Goal: Information Seeking & Learning: Compare options

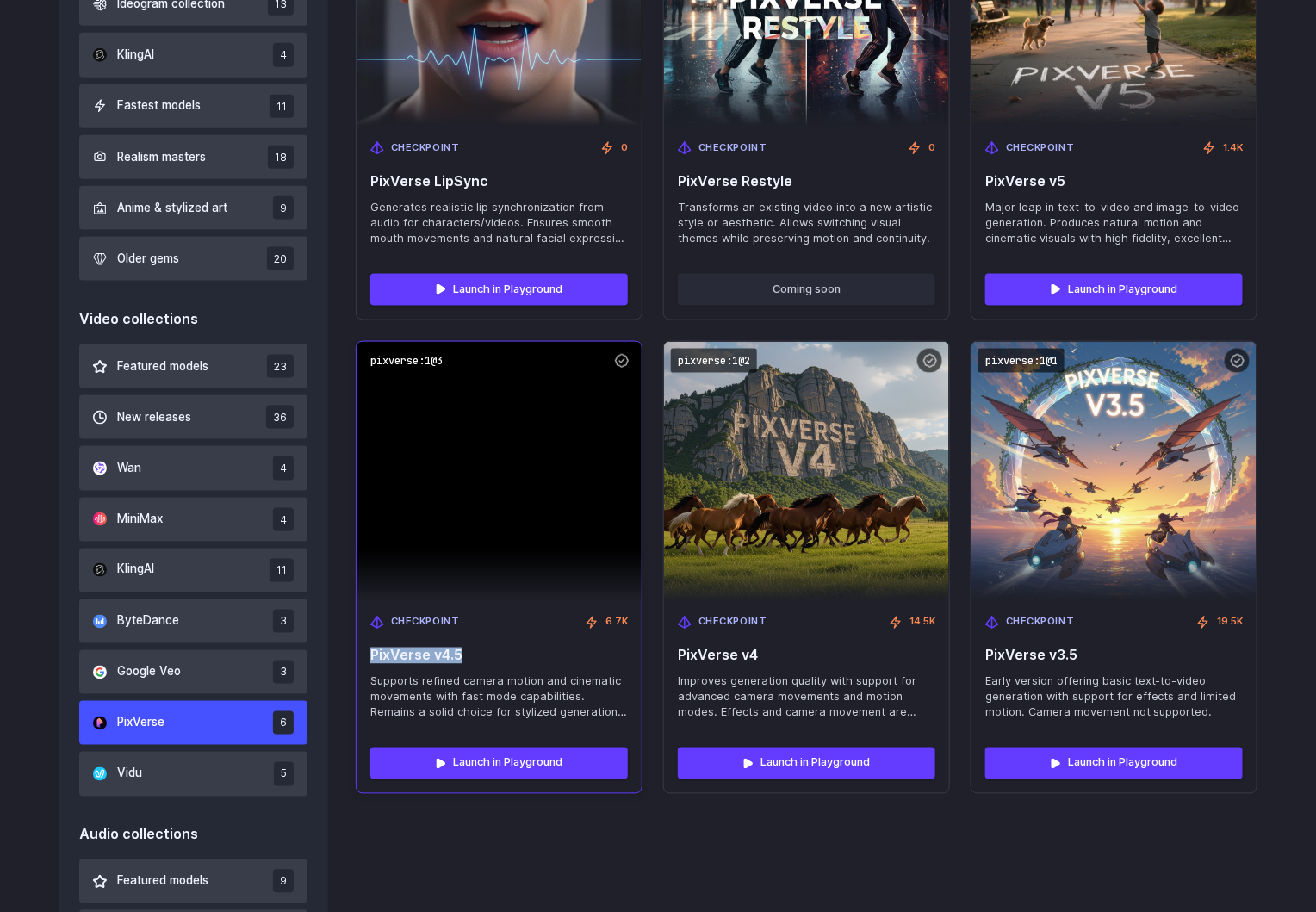
drag, startPoint x: 472, startPoint y: 649, endPoint x: 368, endPoint y: 649, distance: 104.0
click at [368, 649] on div "Checkpoint 6.7K PixVerse v4.5 Supports refined camera motion and cinematic move…" at bounding box center [499, 668] width 285 height 133
copy span "PixVerse v4.5"
click at [413, 360] on code "pixverse:1@3" at bounding box center [407, 361] width 86 height 25
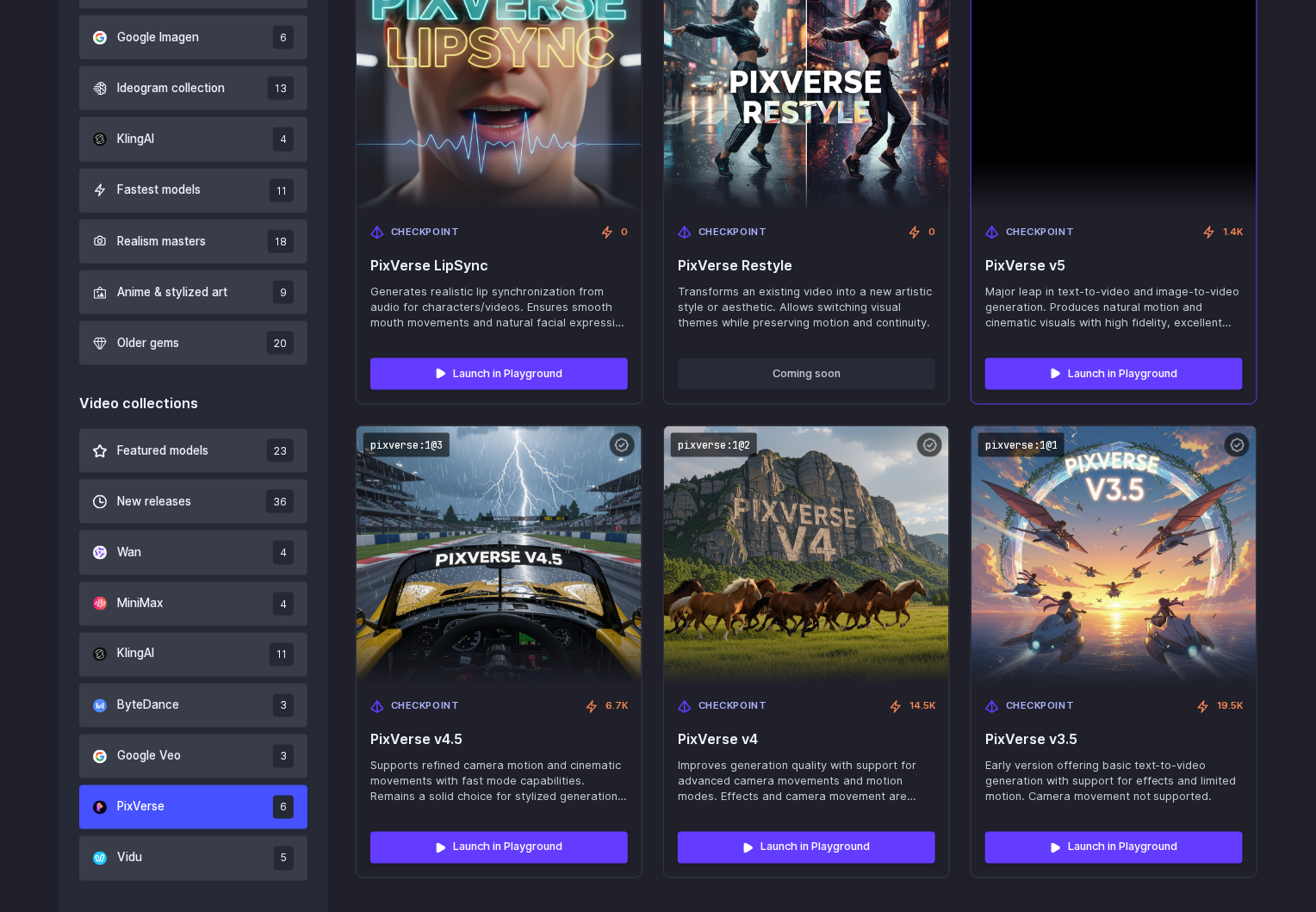
scroll to position [654, 0]
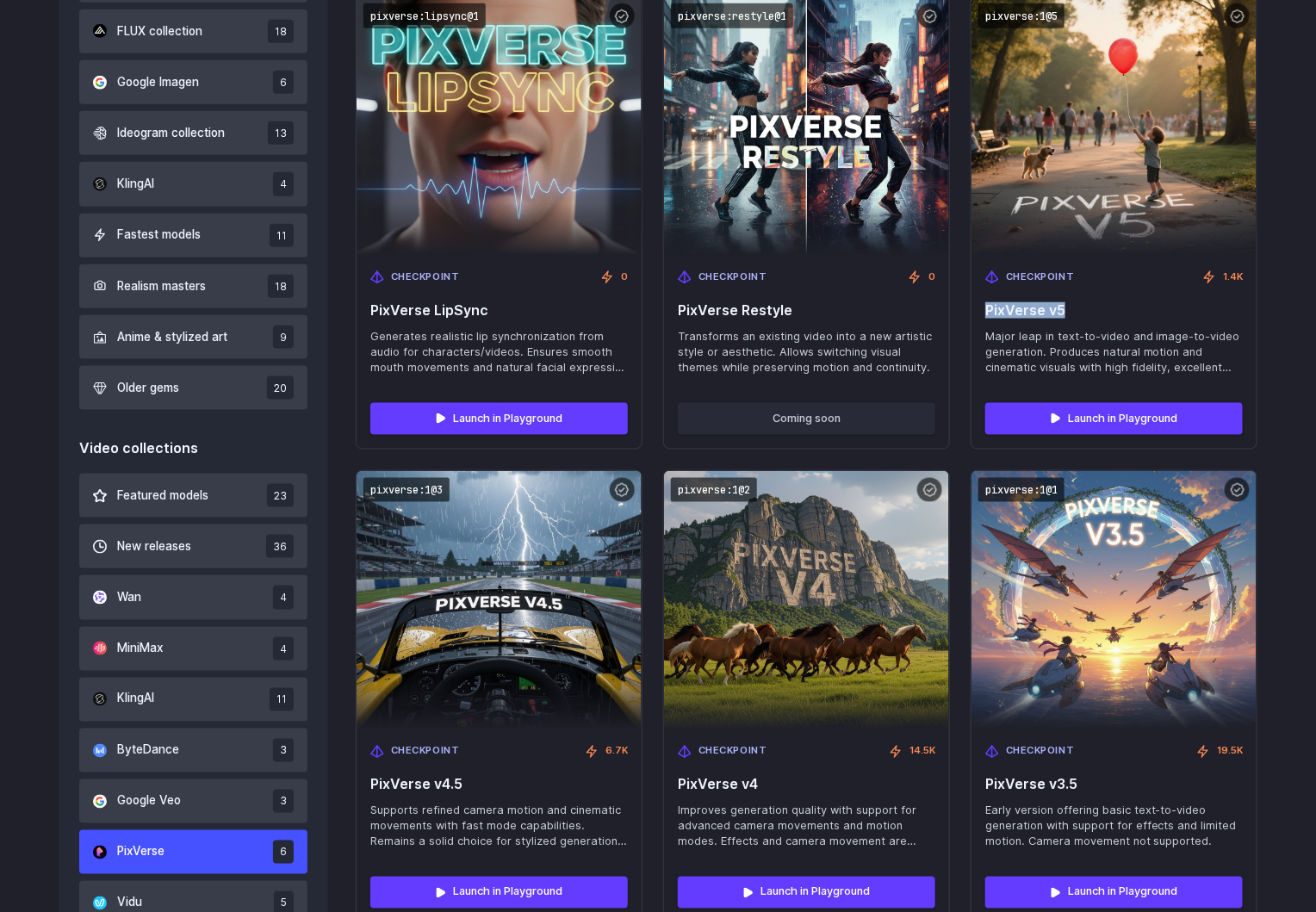
drag, startPoint x: 1078, startPoint y: 308, endPoint x: 967, endPoint y: 317, distance: 111.4
click at [967, 317] on div "pixverse:lipsync@1 Checkpoint 0 PixVerse LipSync Generates realistic lip synchr…" at bounding box center [807, 458] width 902 height 927
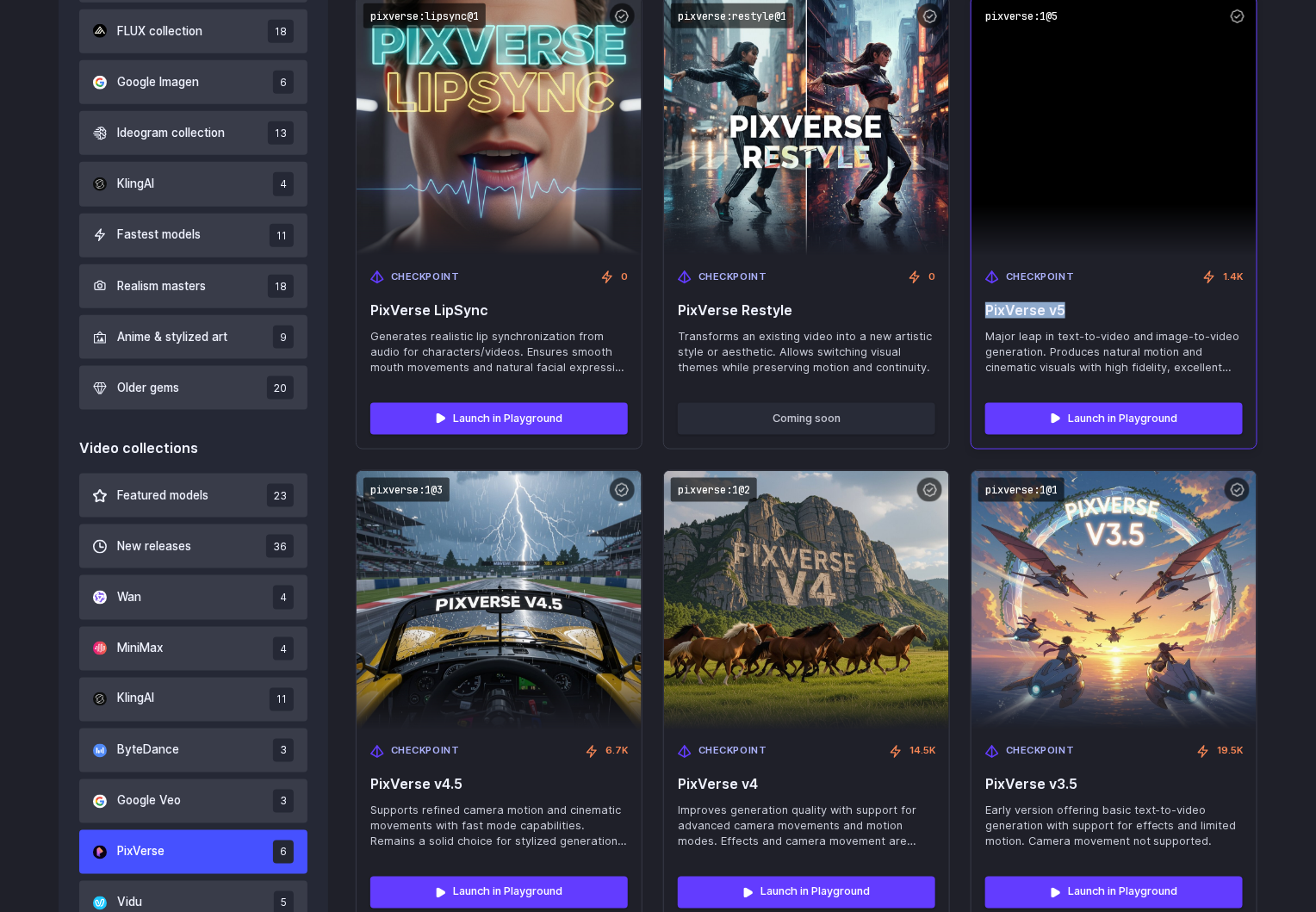
copy span "PixVerse v5"
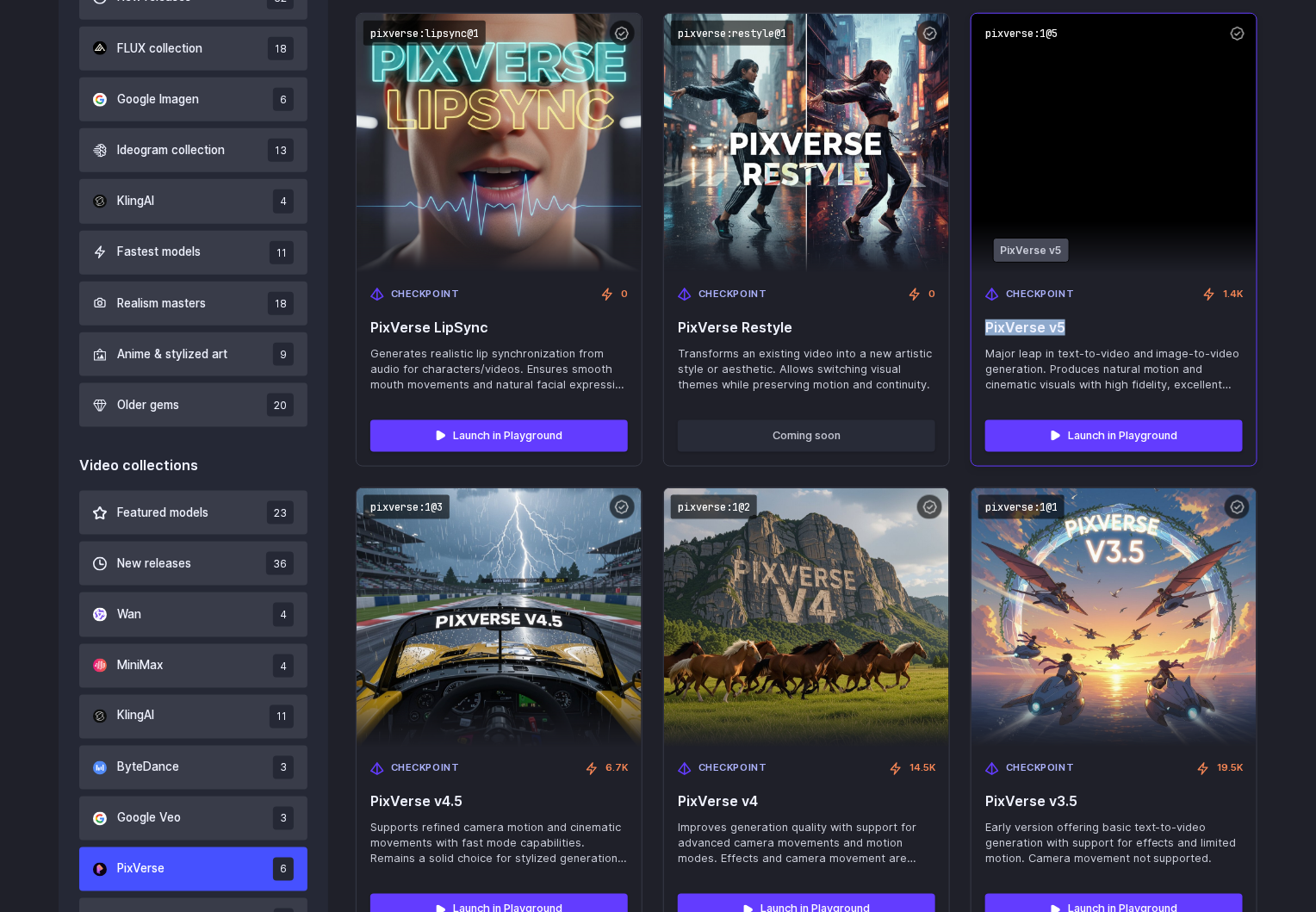
scroll to position [395, 0]
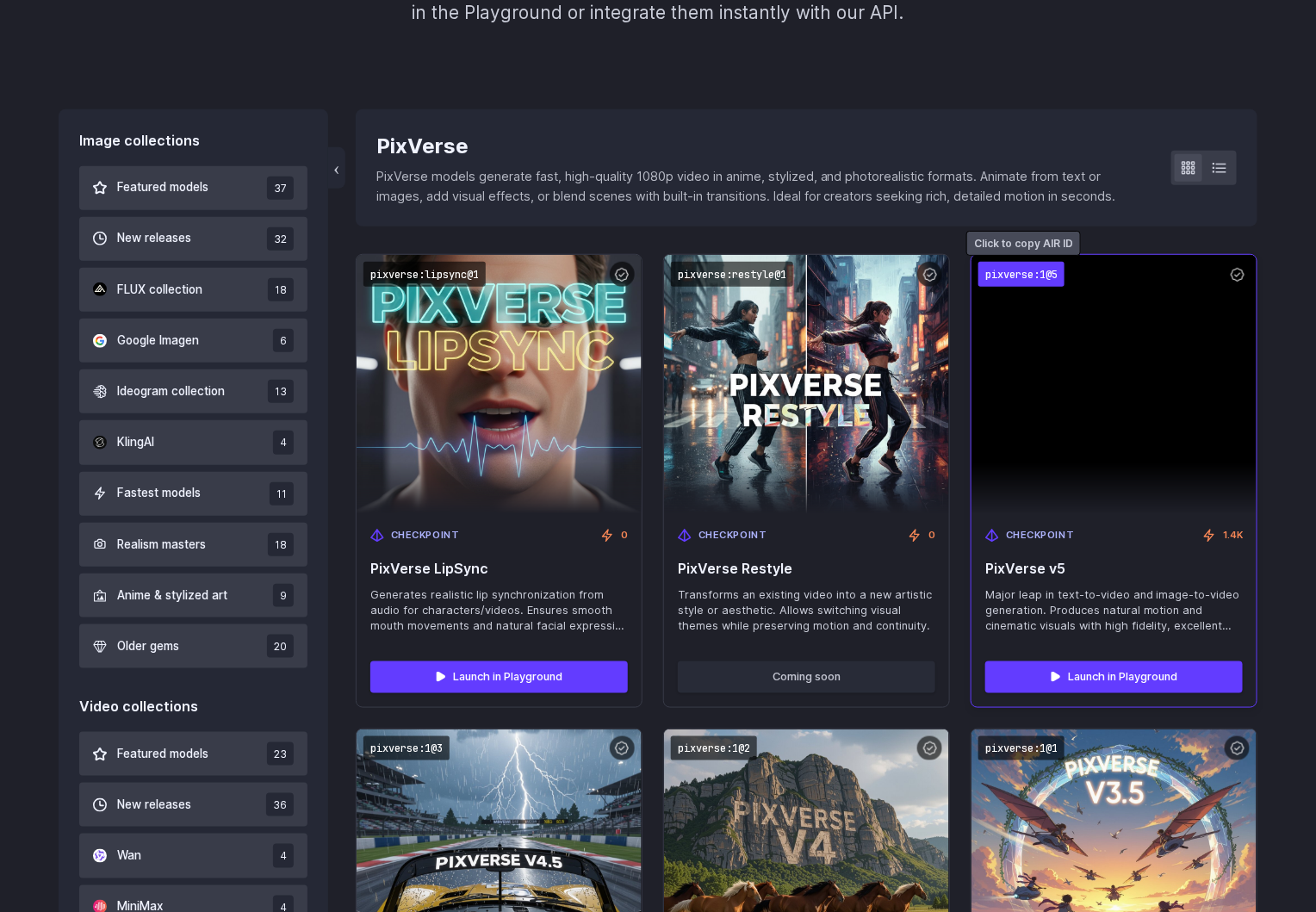
click at [1023, 277] on code "pixverse:1@5" at bounding box center [1022, 274] width 86 height 25
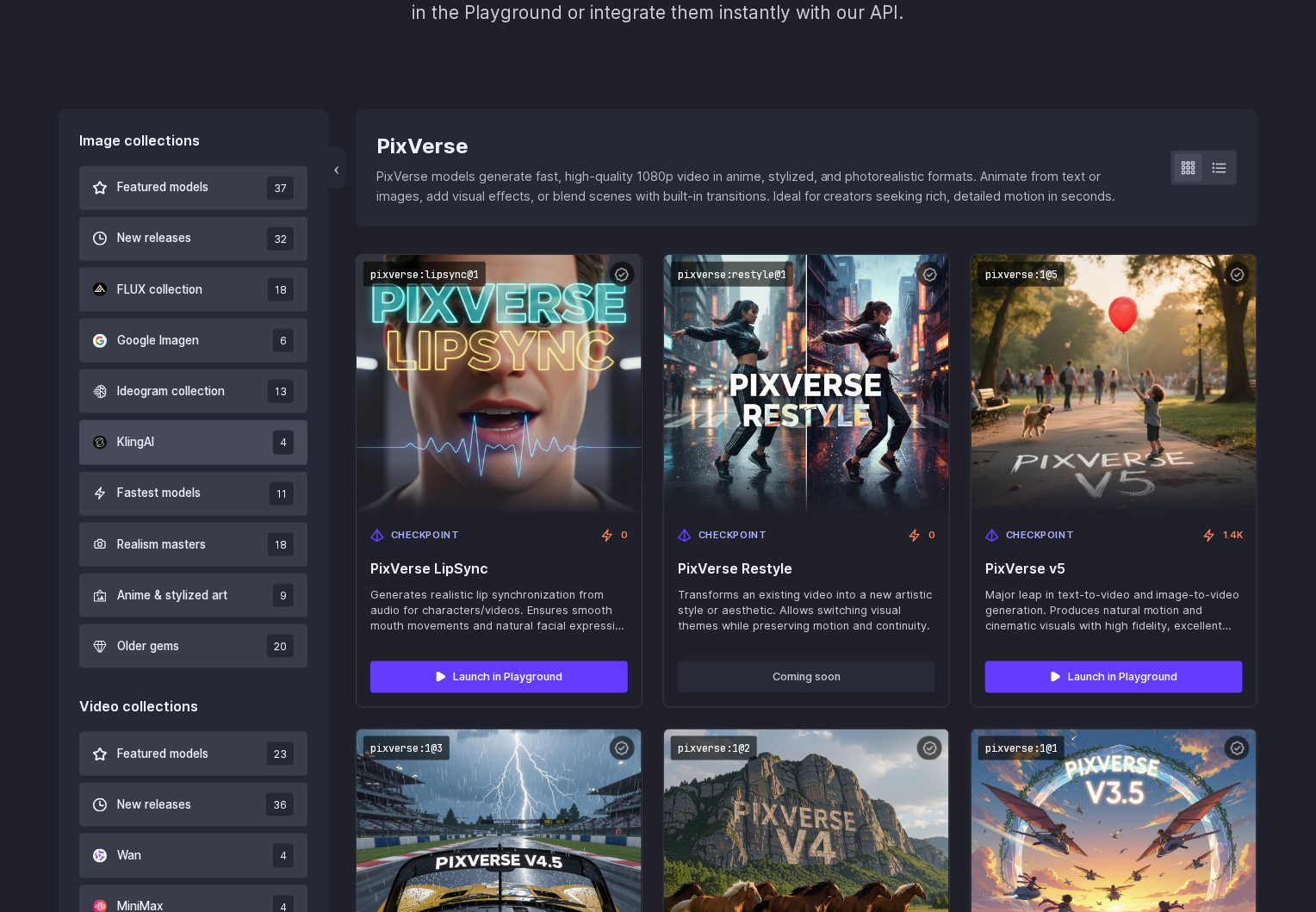
click at [168, 444] on button "KlingAI 4" at bounding box center [193, 441] width 228 height 44
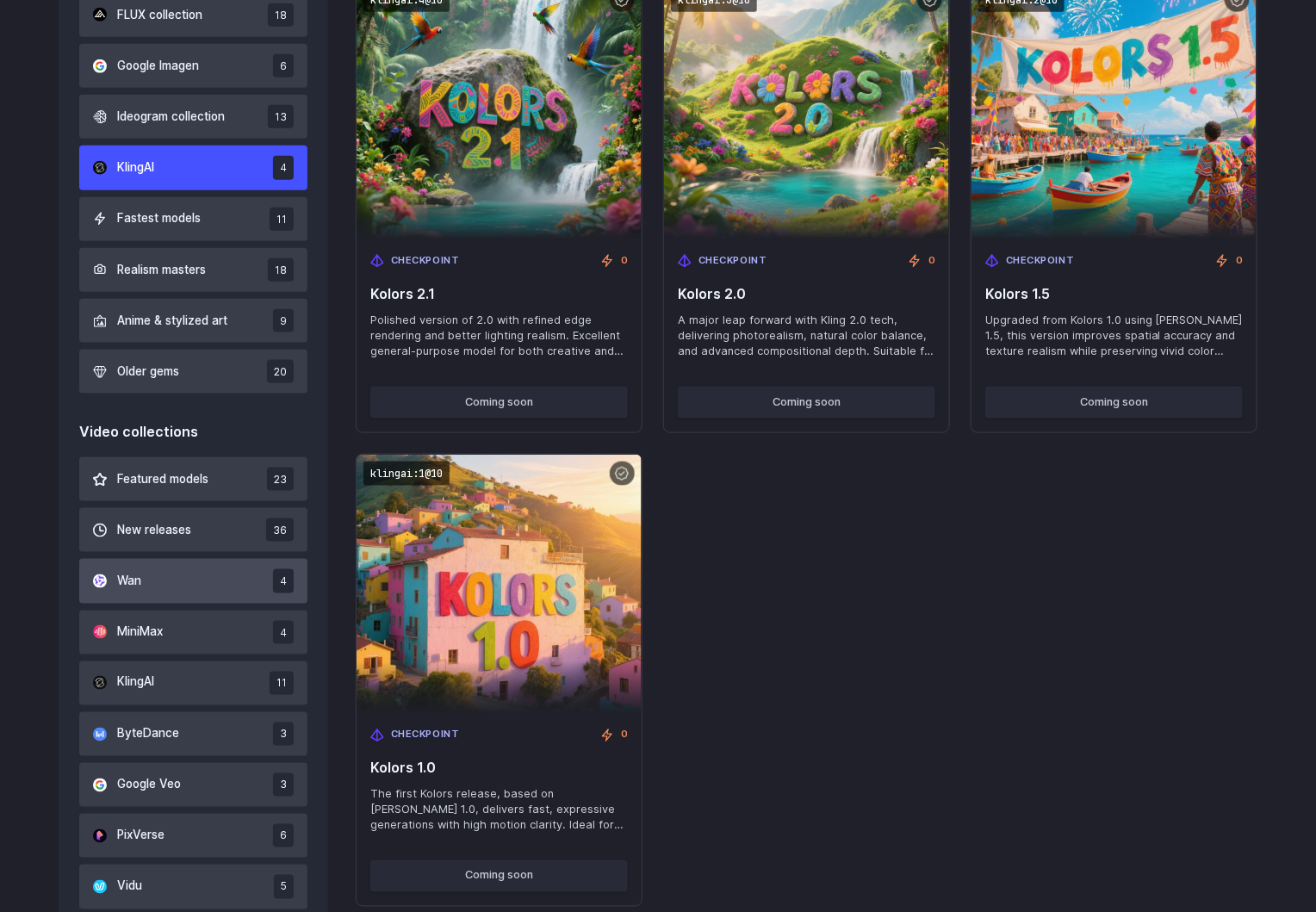
scroll to position [782, 0]
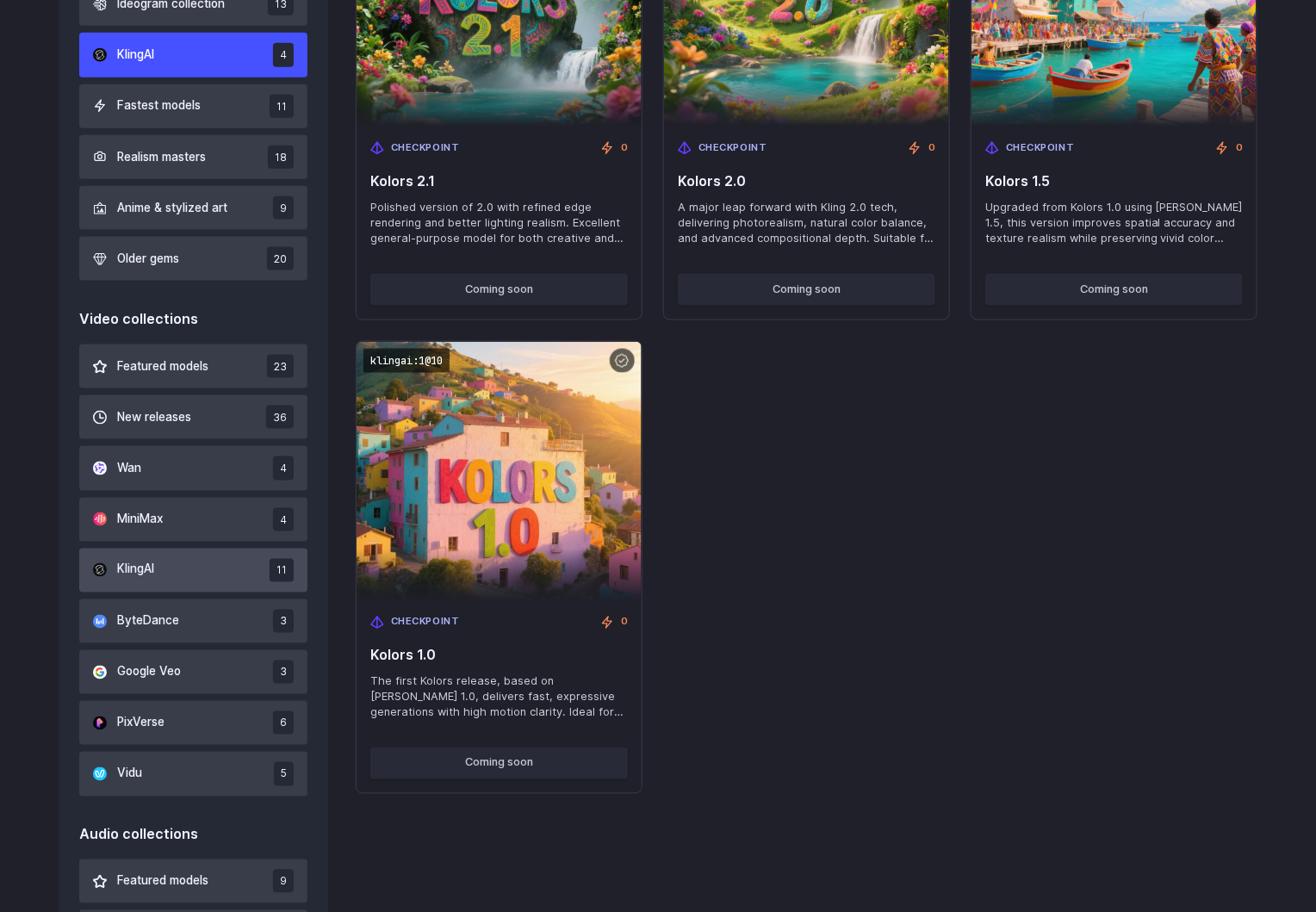
click at [158, 565] on button "KlingAI 11" at bounding box center [193, 570] width 228 height 44
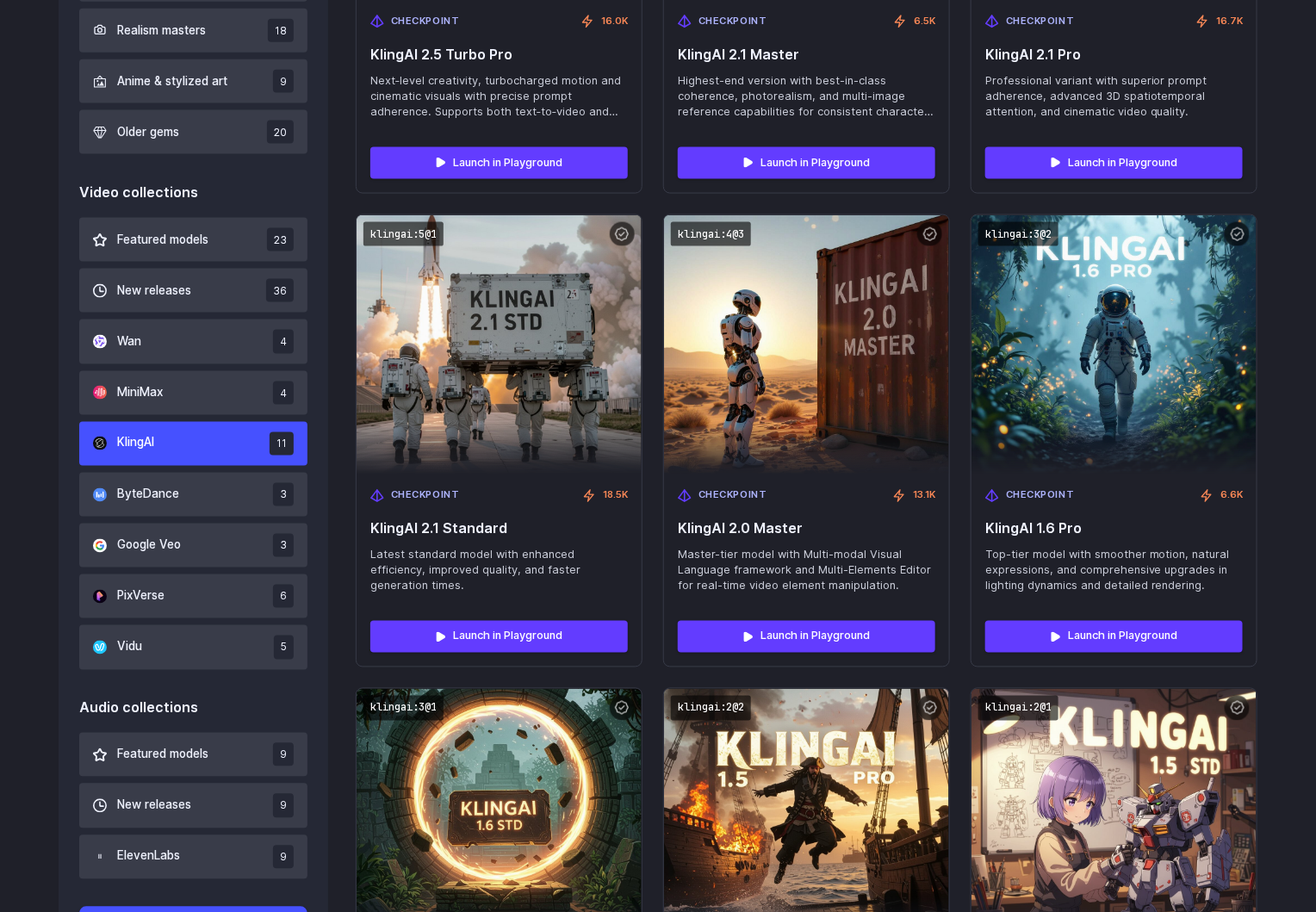
scroll to position [912, 0]
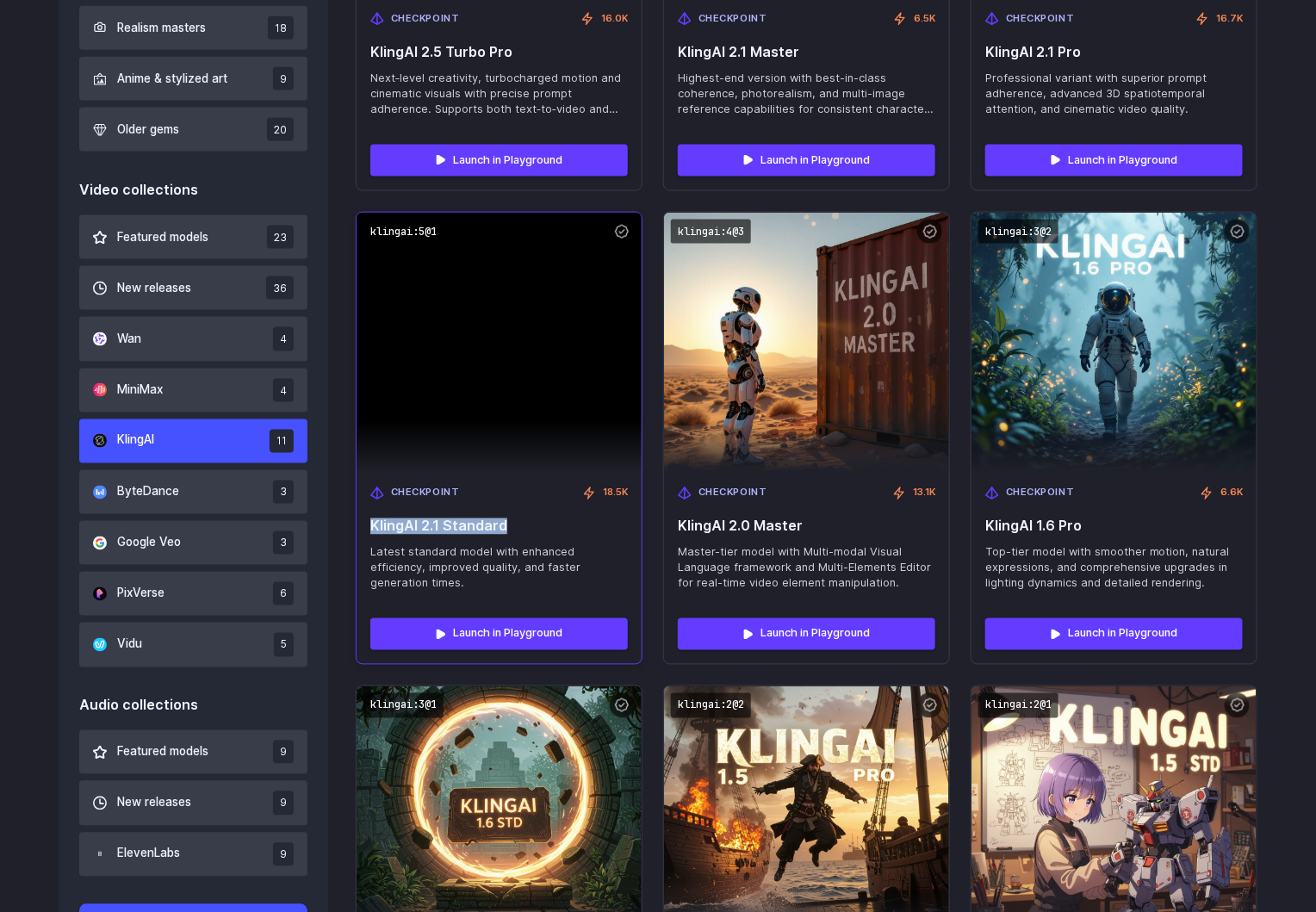
drag, startPoint x: 512, startPoint y: 524, endPoint x: 364, endPoint y: 524, distance: 148.0
click at [364, 524] on div "Checkpoint 18.5K KlingAI 2.1 Standard Latest standard model with enhanced effic…" at bounding box center [499, 538] width 285 height 133
copy span "KlingAI 2.1 Standard"
click at [409, 238] on code "klingai:5@1" at bounding box center [403, 232] width 80 height 25
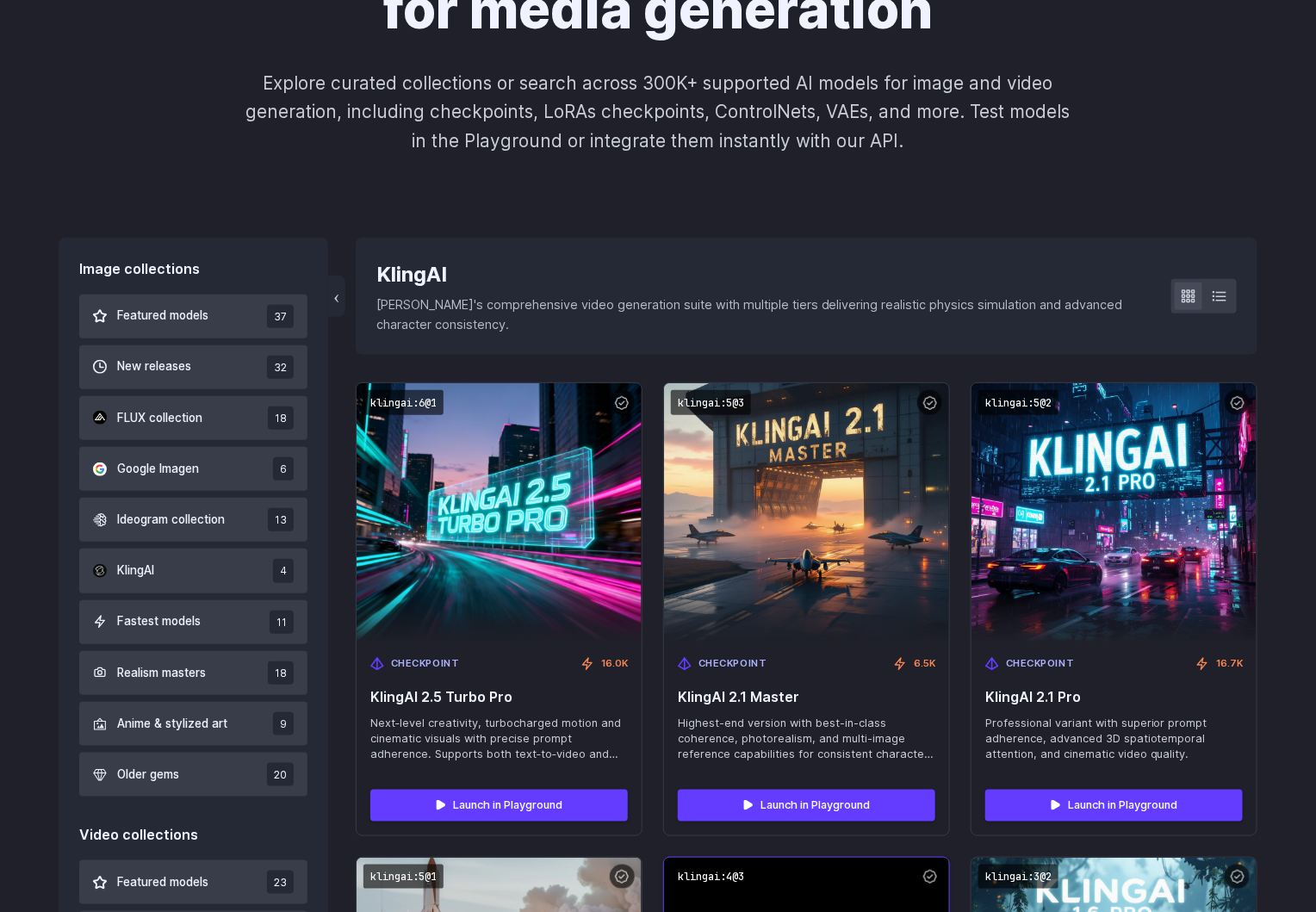
scroll to position [266, 0]
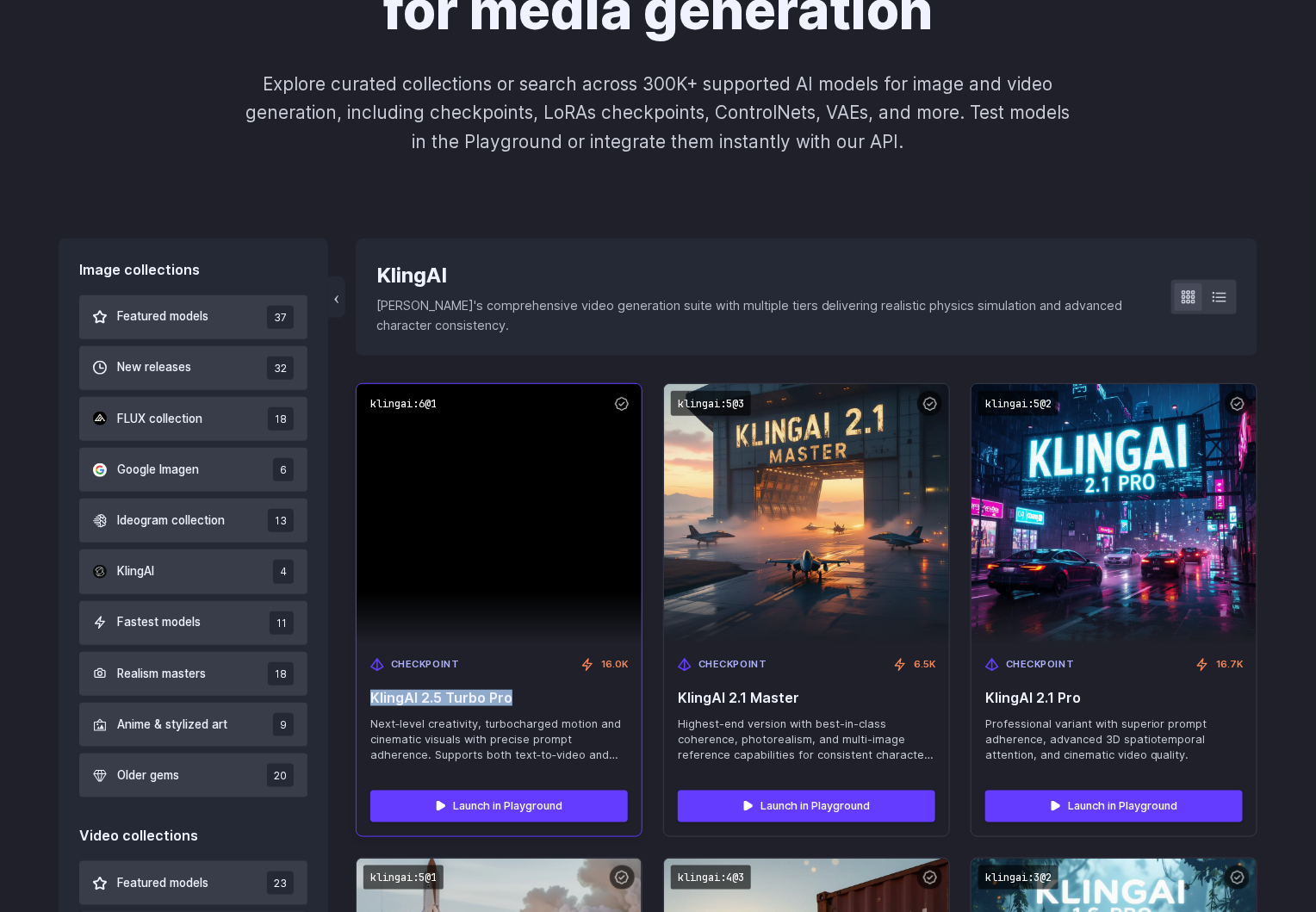
drag, startPoint x: 509, startPoint y: 701, endPoint x: 367, endPoint y: 703, distance: 142.0
click at [367, 703] on div "Checkpoint 16.0K KlingAI 2.5 Turbo Pro Next‑level creativity, turbocharged moti…" at bounding box center [499, 710] width 285 height 133
copy span "KlingAI 2.5 Turbo Pro"
click at [417, 406] on code "klingai:6@1" at bounding box center [403, 403] width 80 height 25
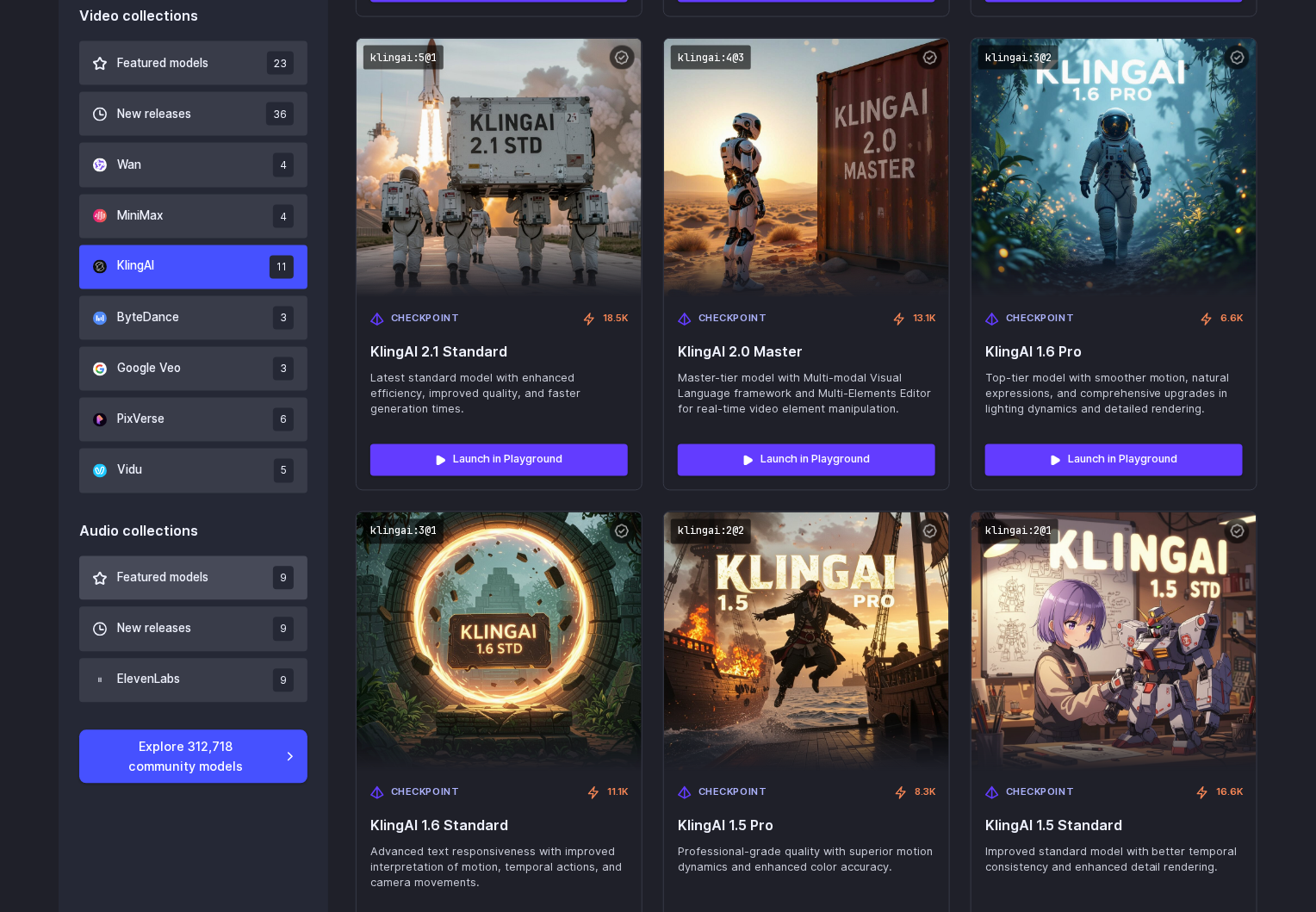
scroll to position [1042, 0]
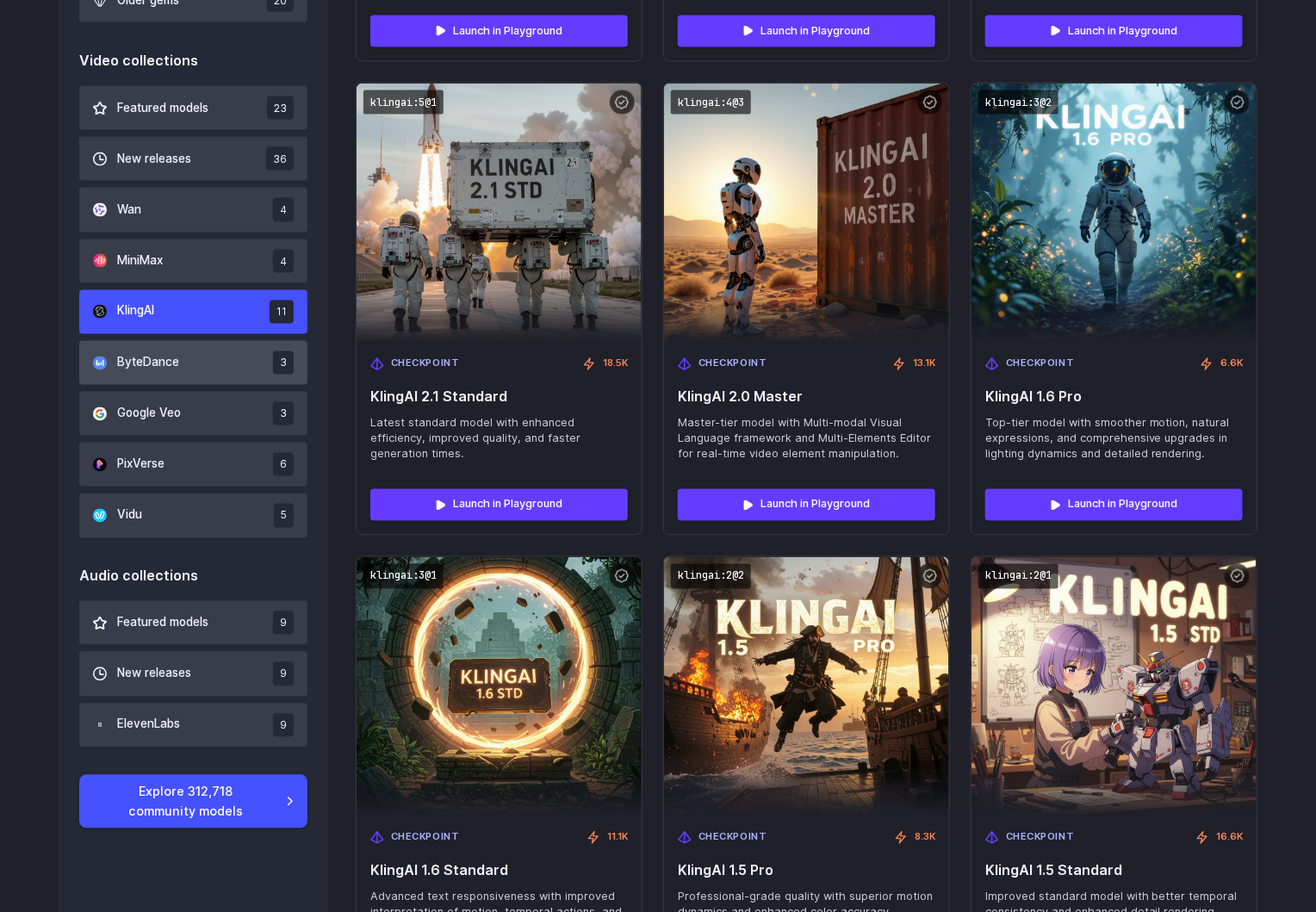
click at [177, 375] on button "ByteDance 3" at bounding box center [193, 363] width 228 height 44
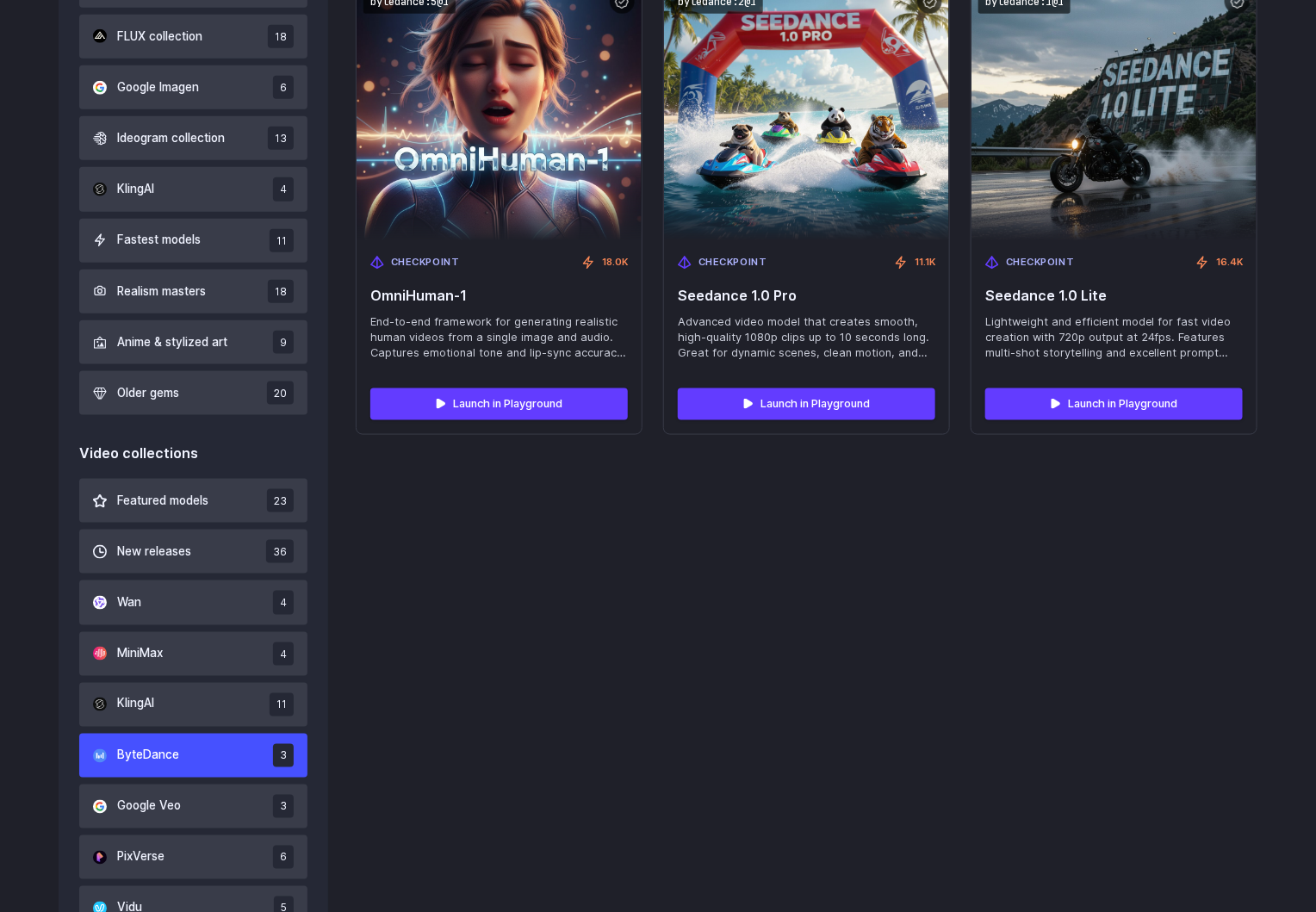
scroll to position [395, 0]
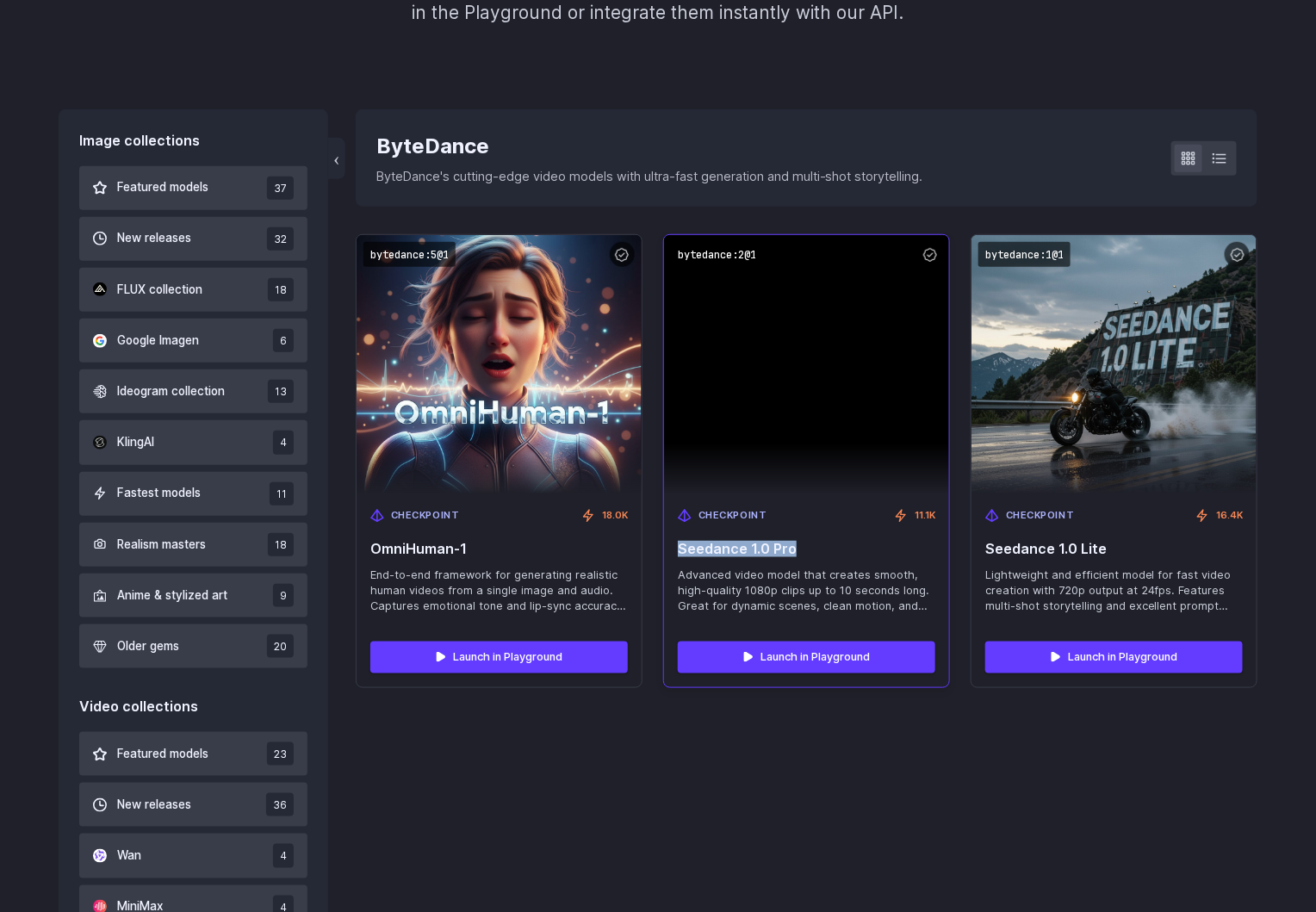
drag, startPoint x: 792, startPoint y: 548, endPoint x: 673, endPoint y: 545, distance: 119.0
click at [673, 545] on div "Checkpoint 11.1K Seedance 1.0 Pro Advanced video model that creates smooth, hig…" at bounding box center [806, 561] width 285 height 133
copy span "Seedance 1.0 Pro"
click at [706, 251] on code "bytedance:2@1" at bounding box center [717, 255] width 92 height 25
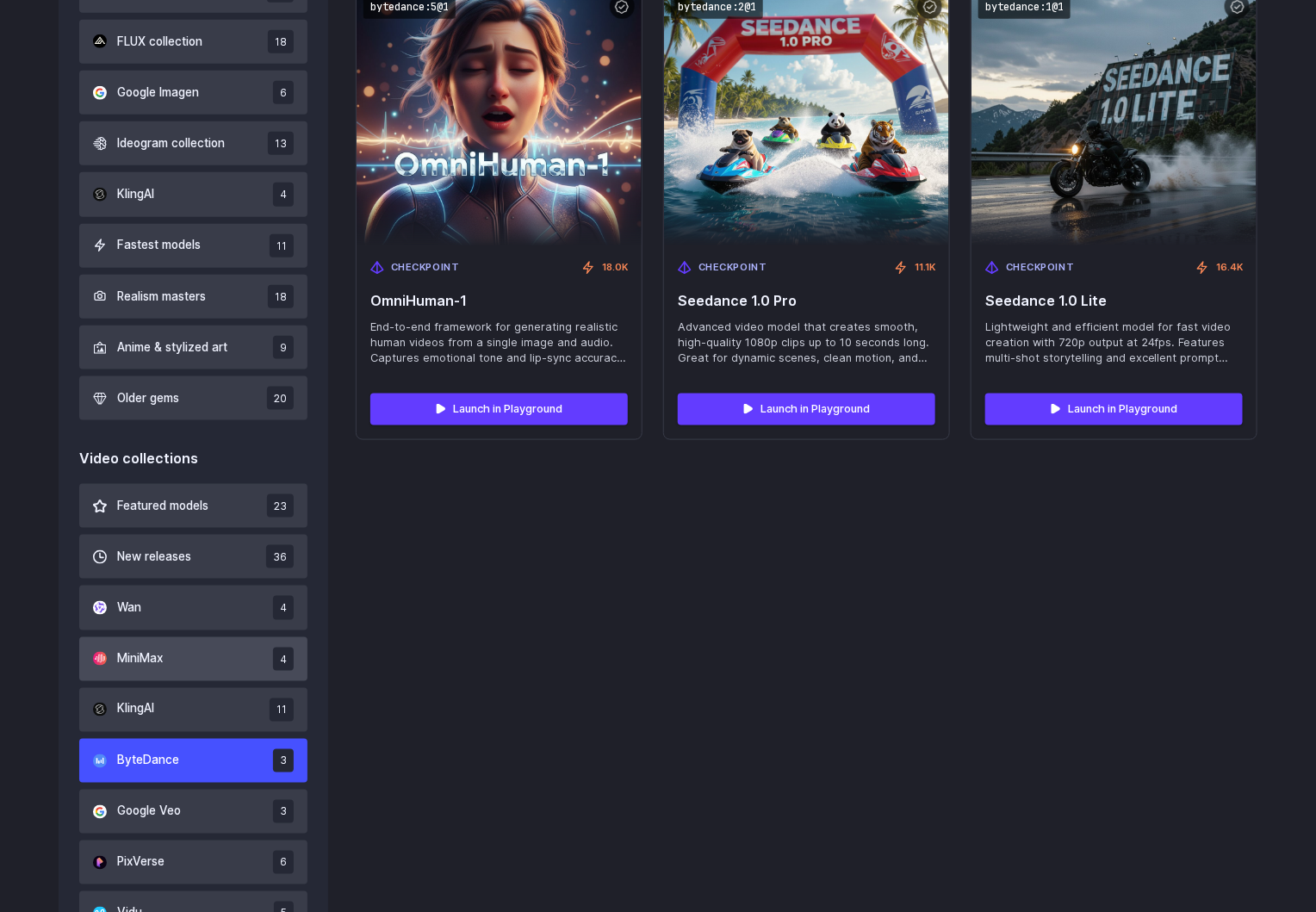
scroll to position [654, 0]
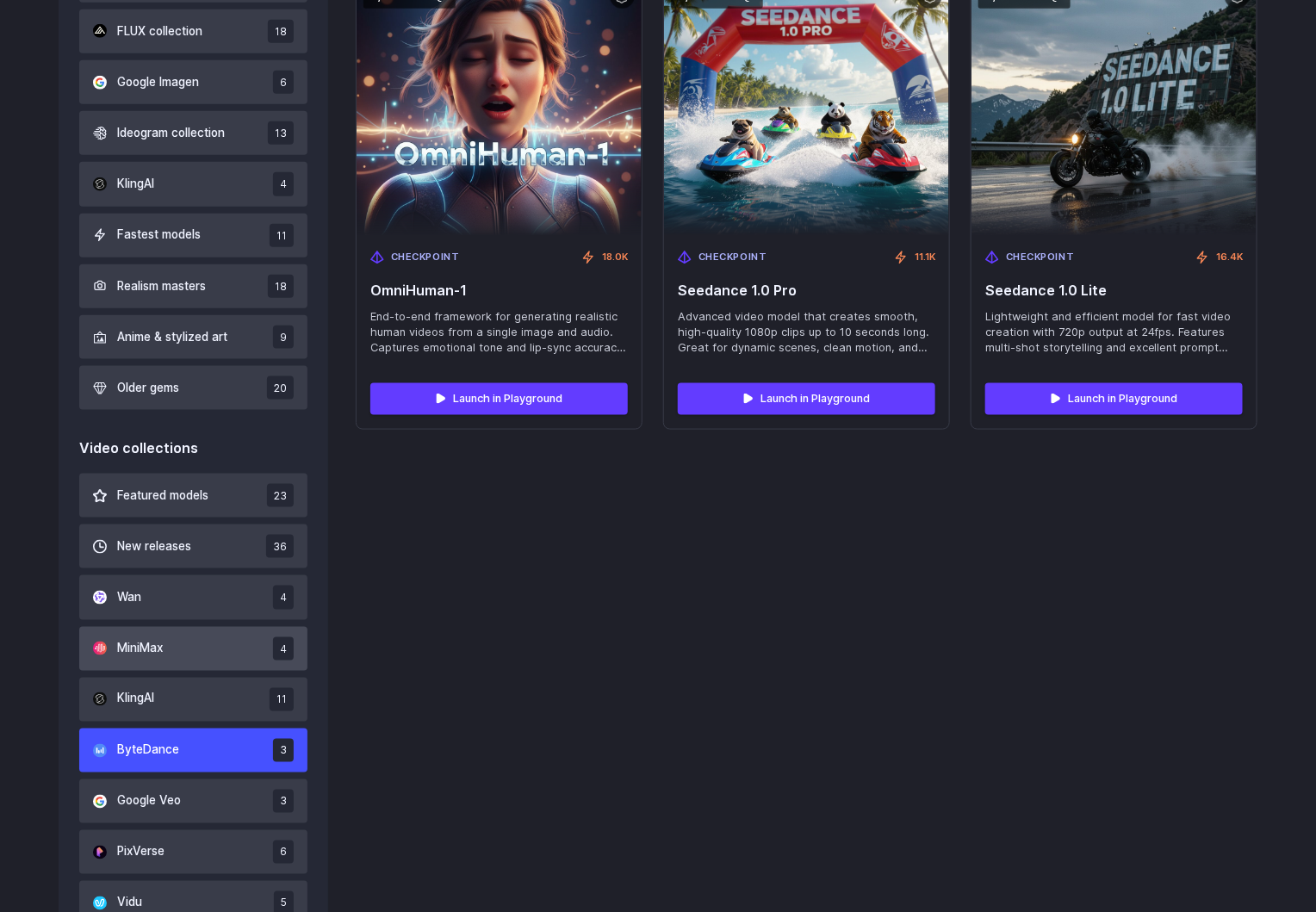
click at [130, 654] on span "MiniMax" at bounding box center [140, 648] width 46 height 19
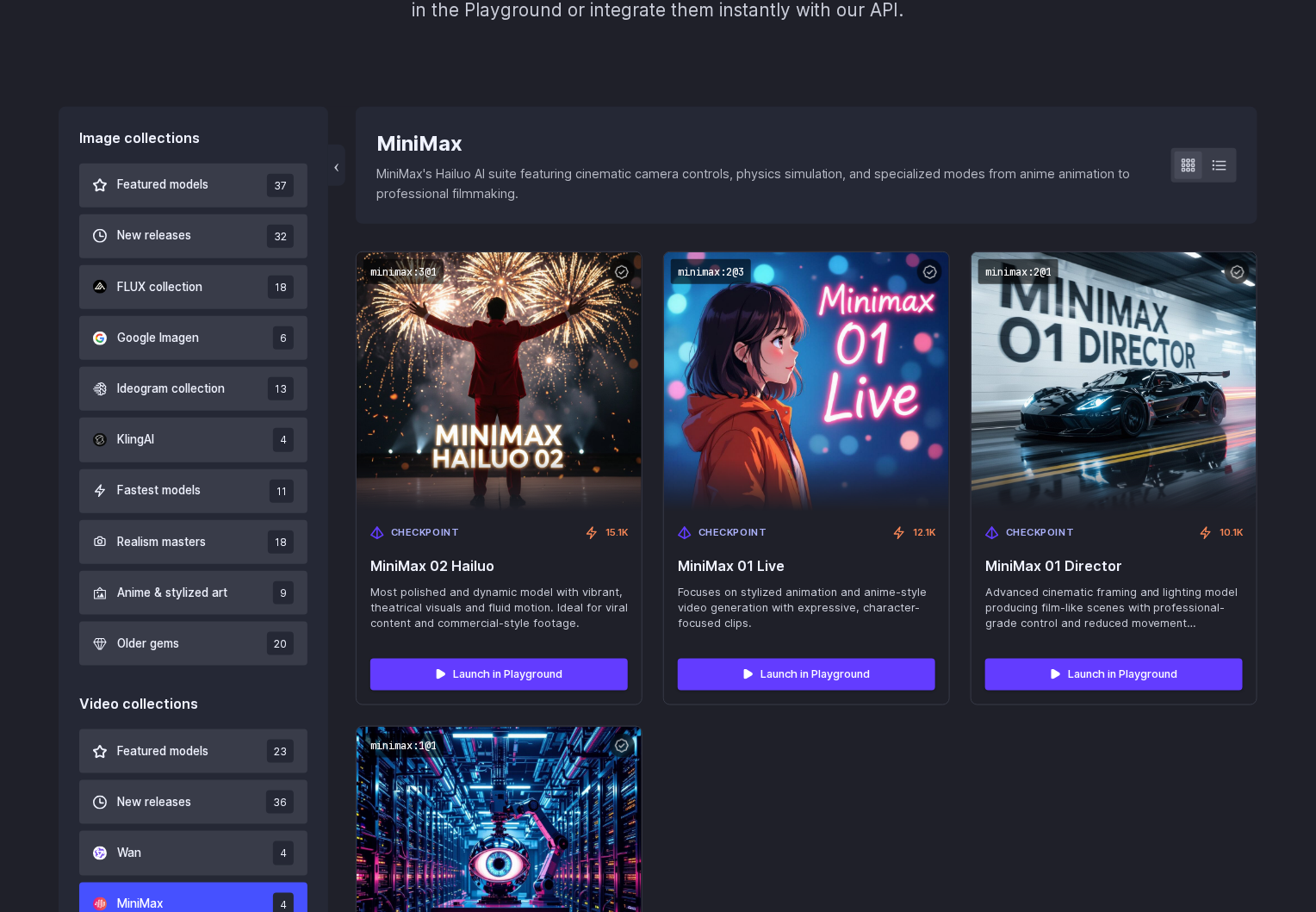
scroll to position [395, 0]
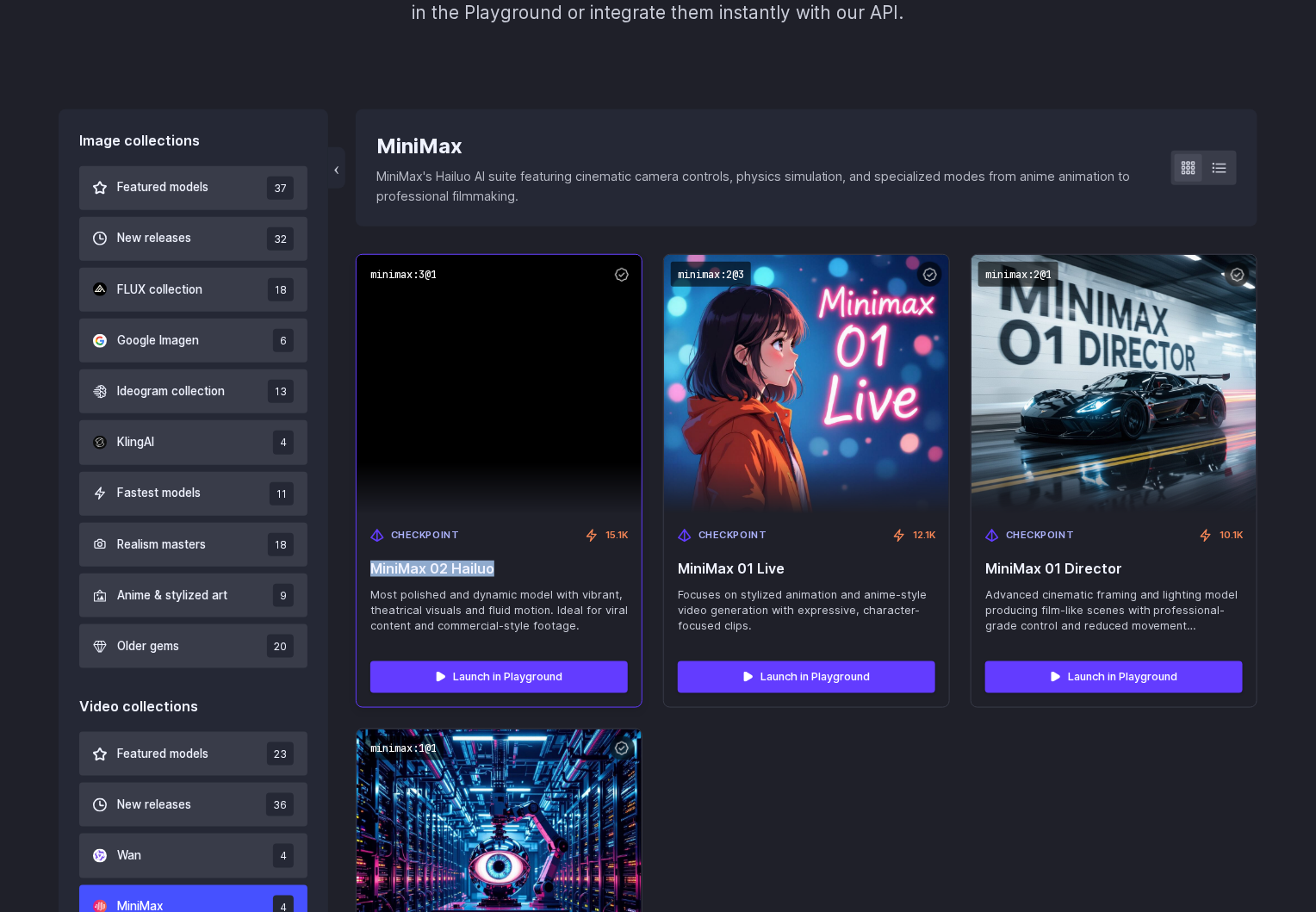
drag, startPoint x: 497, startPoint y: 572, endPoint x: 364, endPoint y: 572, distance: 133.0
click at [364, 572] on div "Checkpoint 15.1K MiniMax 02 Hailuo Most polished and dynamic model with vibrant…" at bounding box center [499, 580] width 285 height 133
copy span "MiniMax 02 Hailuo"
click at [400, 274] on code "minimax:3@1" at bounding box center [403, 274] width 80 height 25
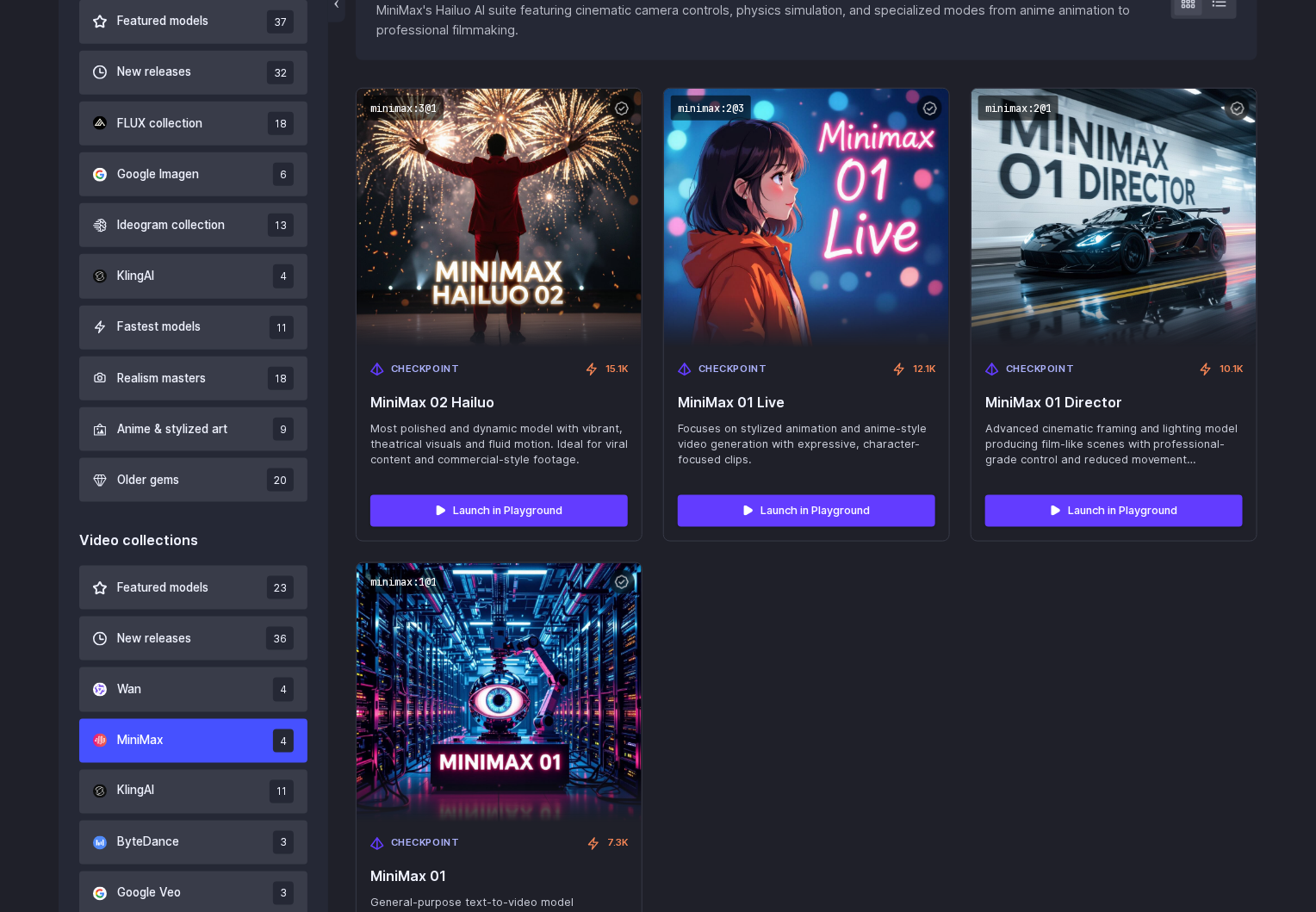
scroll to position [782, 0]
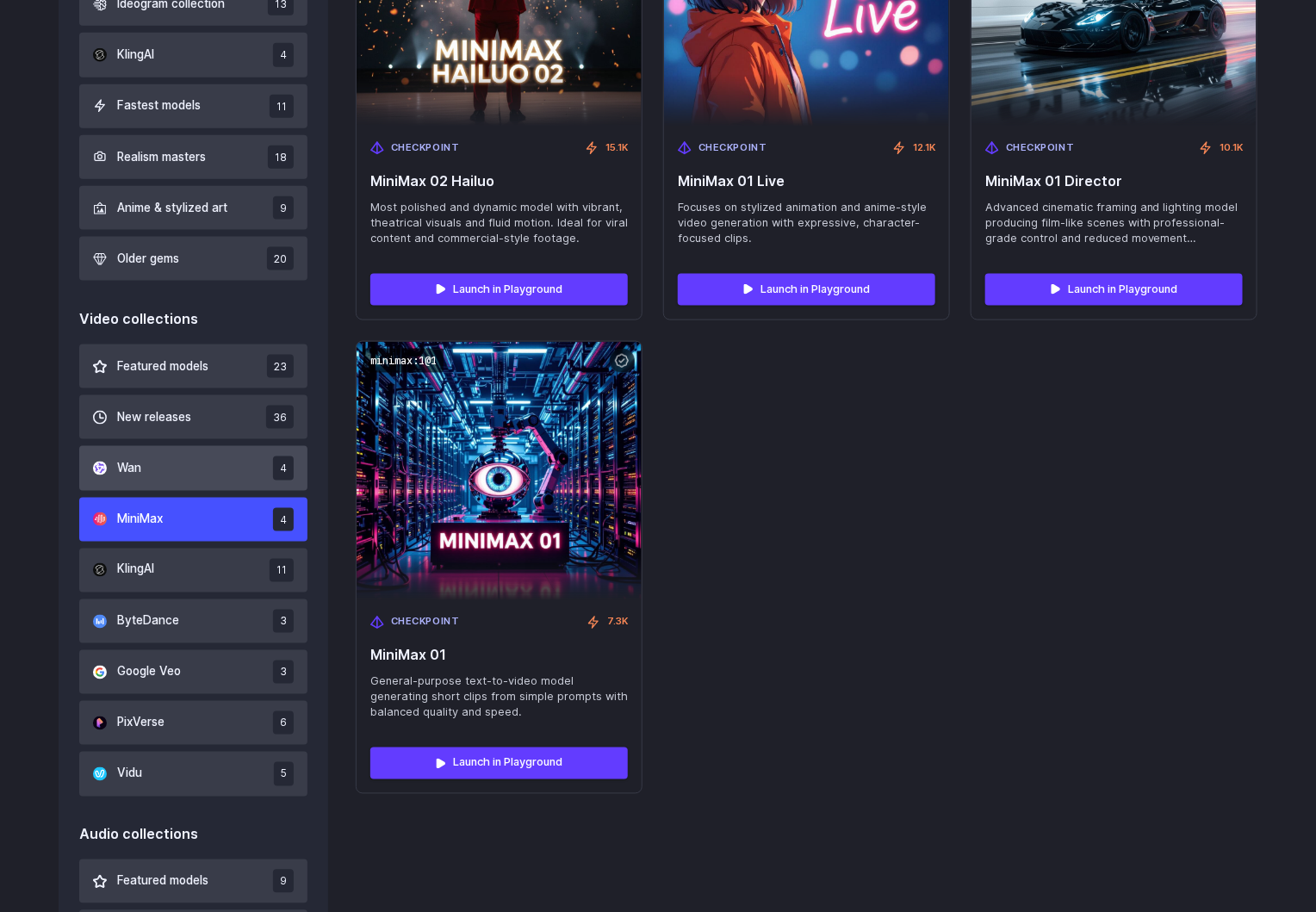
click at [125, 462] on span "Wan" at bounding box center [130, 469] width 24 height 19
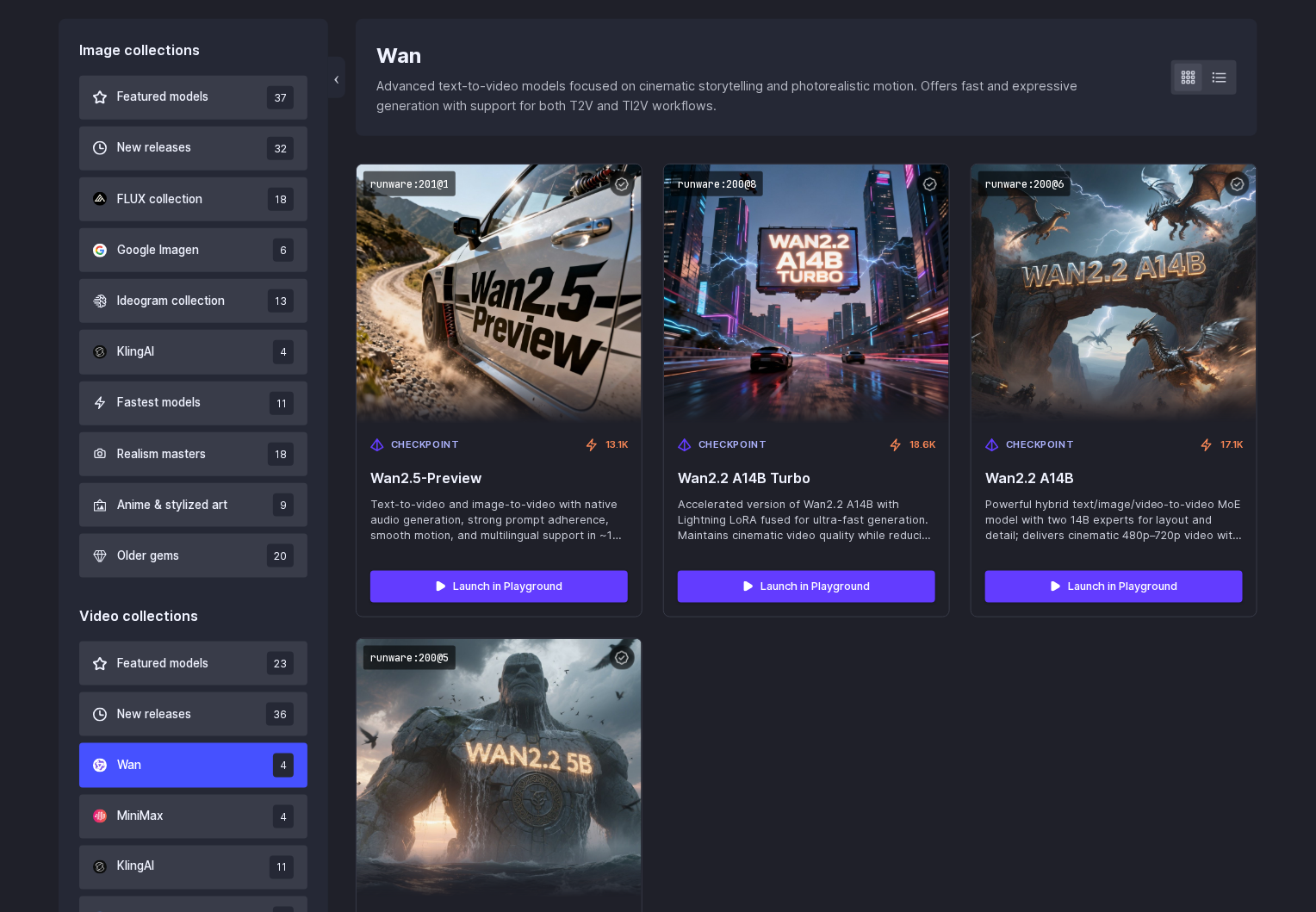
scroll to position [395, 0]
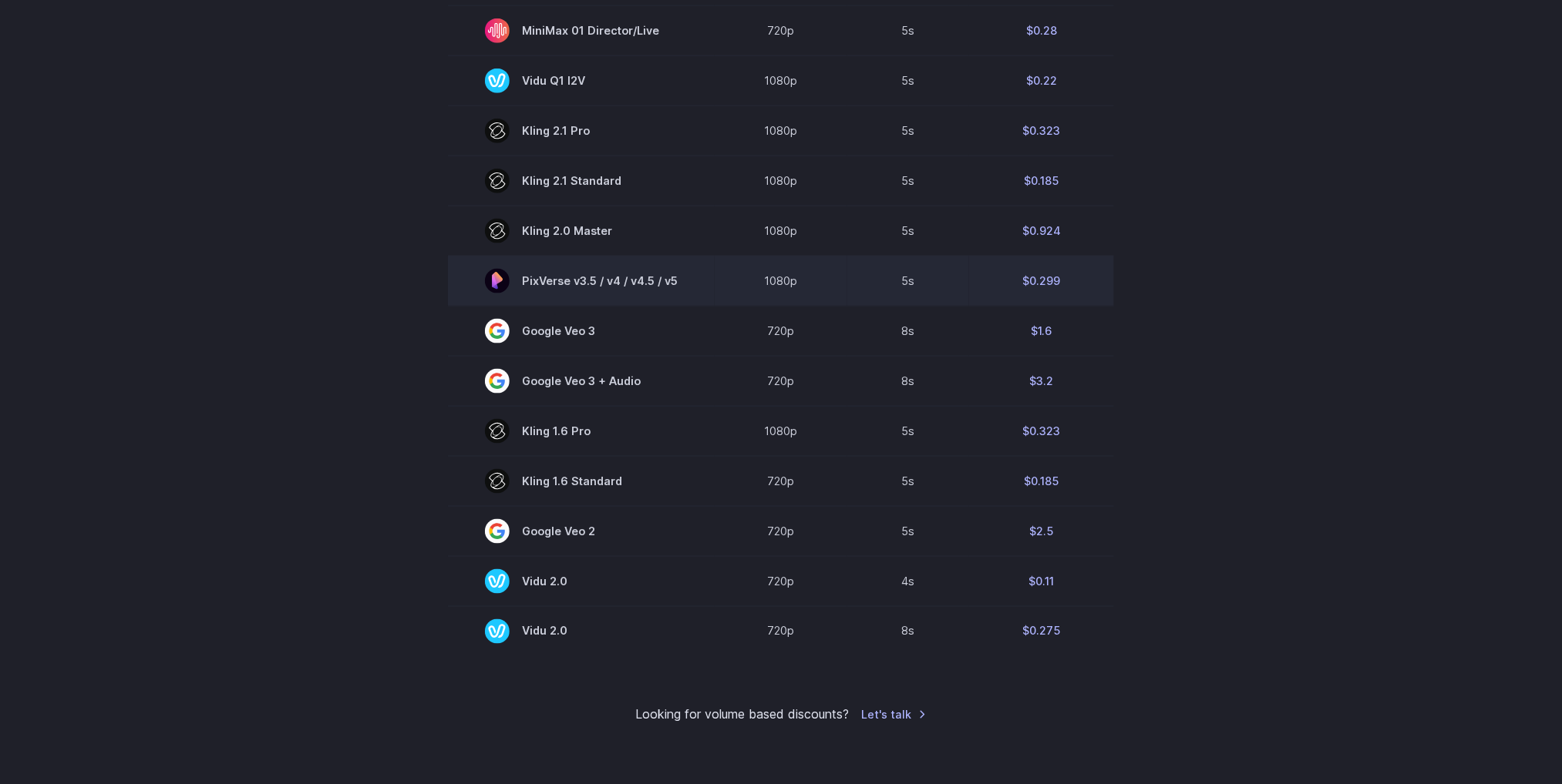
scroll to position [924, 0]
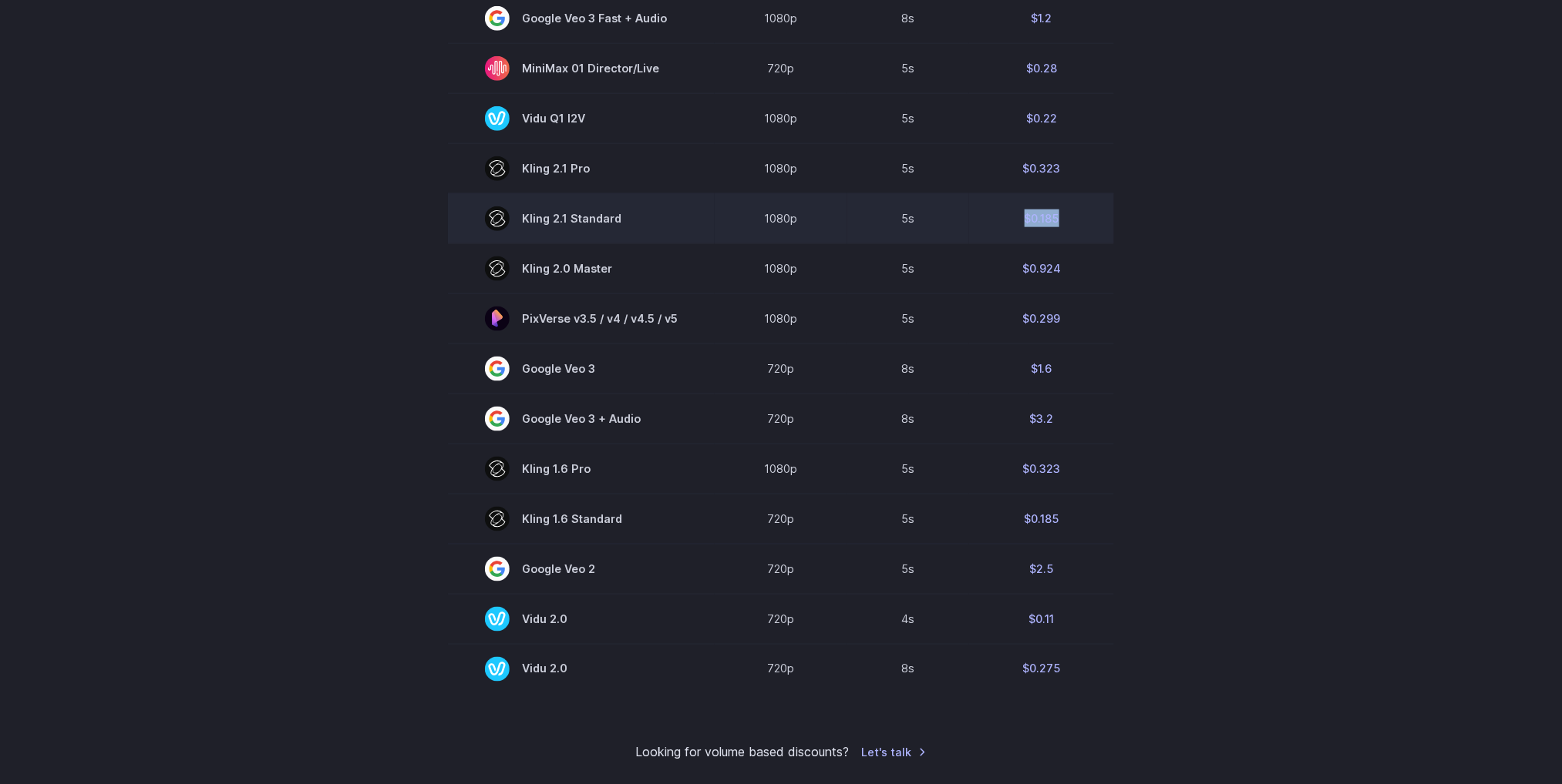
drag, startPoint x: 1075, startPoint y: 224, endPoint x: 1018, endPoint y: 224, distance: 57.0
click at [1018, 224] on td "$0.185" at bounding box center [1042, 218] width 145 height 50
copy td "$0.185"
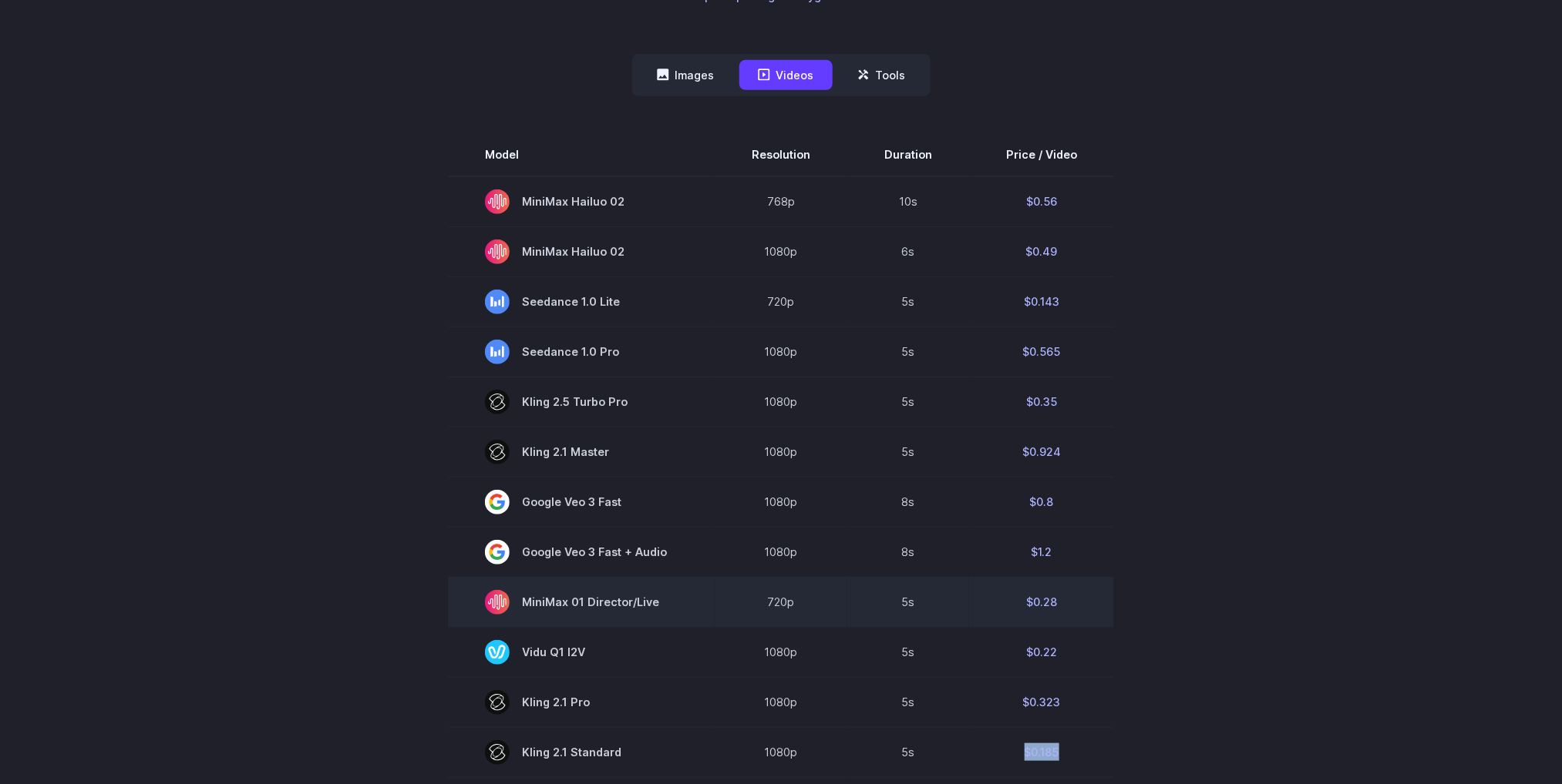
scroll to position [347, 0]
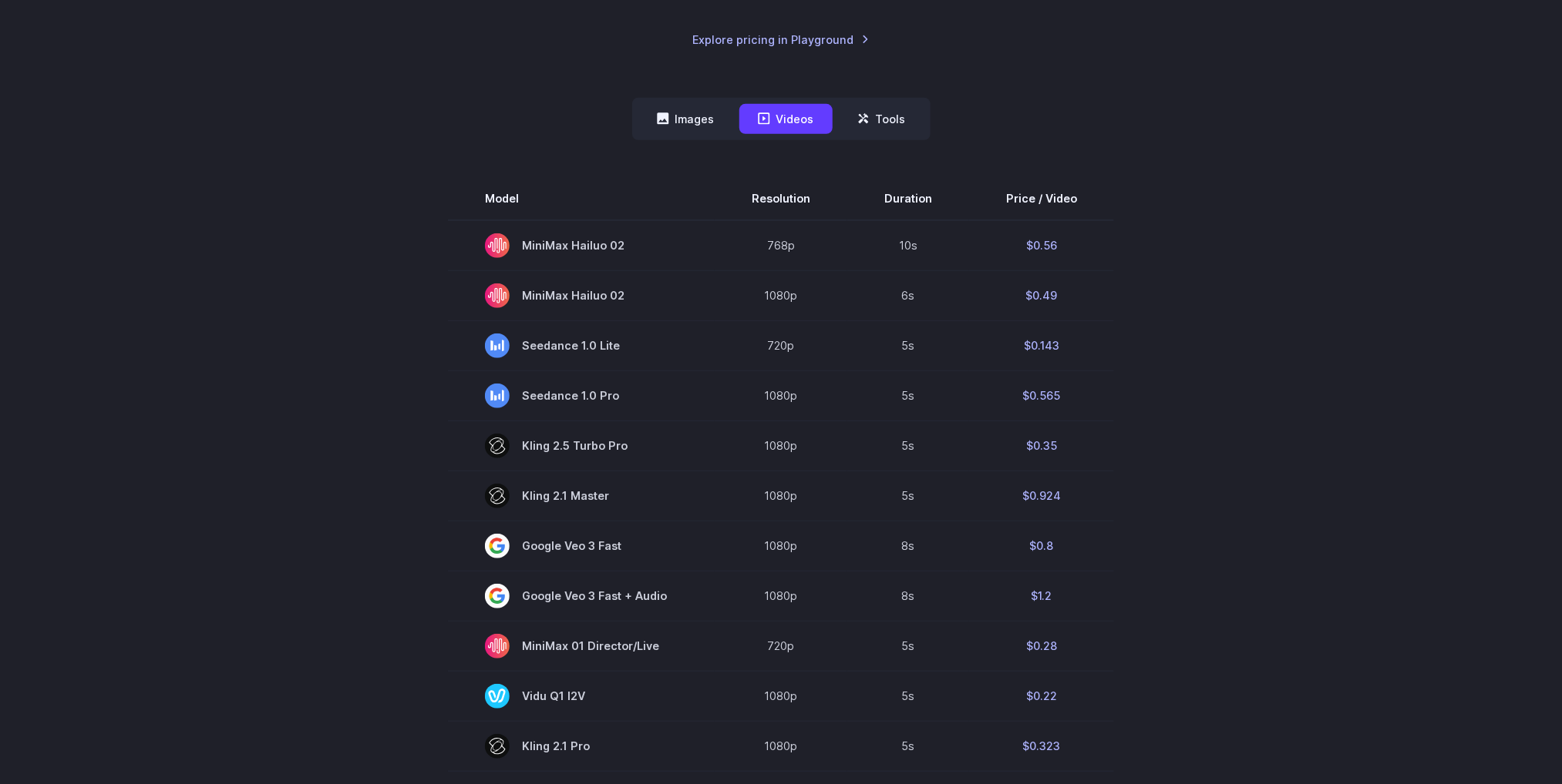
click at [1298, 372] on section "Model Resolution Duration Price / Video MiniMax Hailuo 02 768p 10s $0.56 MiniMa…" at bounding box center [781, 724] width 1073 height 1095
click at [1540, 155] on div "Pricing based on what you use Exact pricing depends on your setup. Use the Play…" at bounding box center [781, 576] width 1562 height 1675
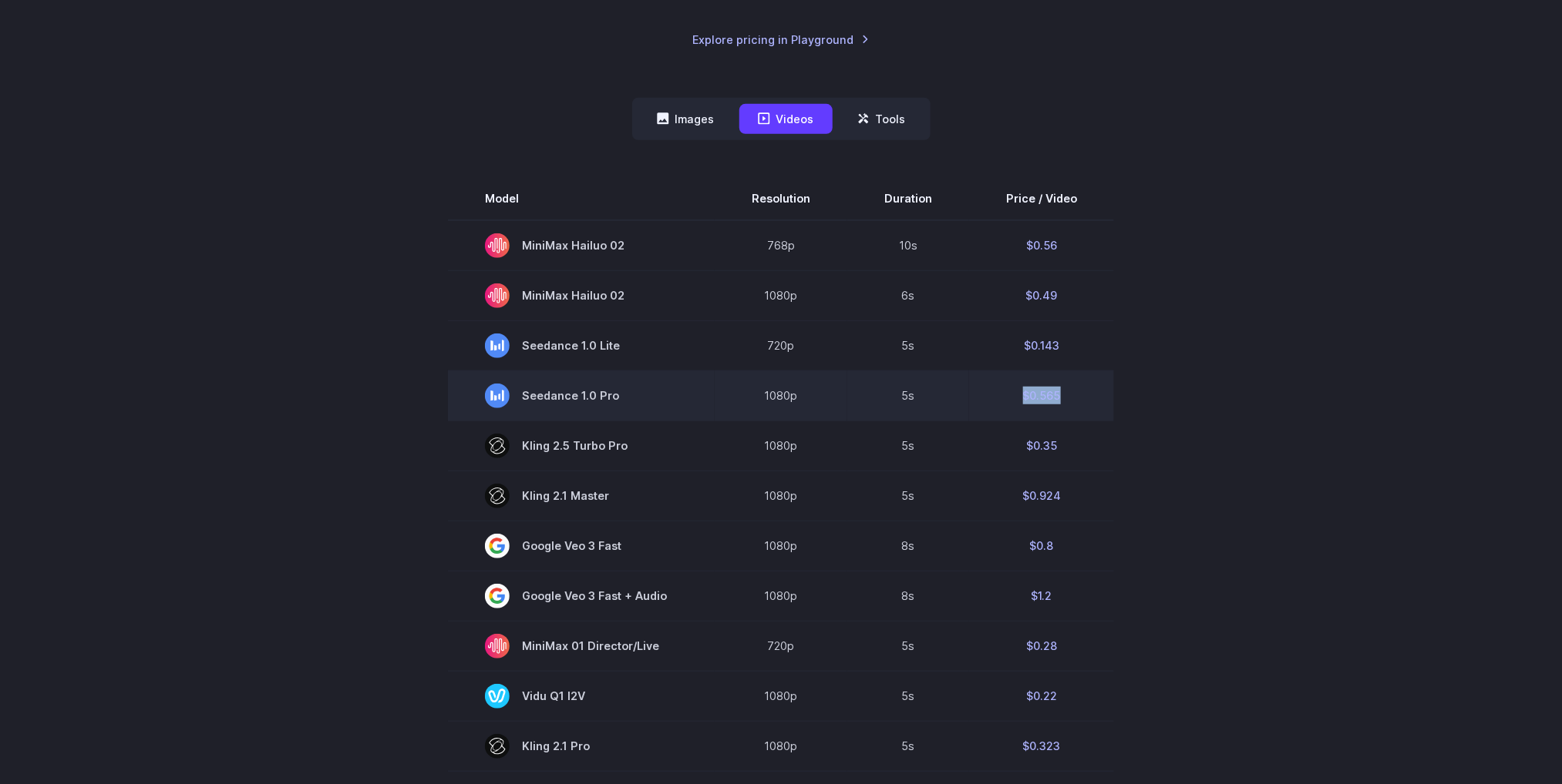
drag, startPoint x: 1108, startPoint y: 401, endPoint x: 1016, endPoint y: 392, distance: 92.4
click at [1016, 392] on td "$0.565" at bounding box center [1042, 396] width 145 height 50
copy td "$0.565"
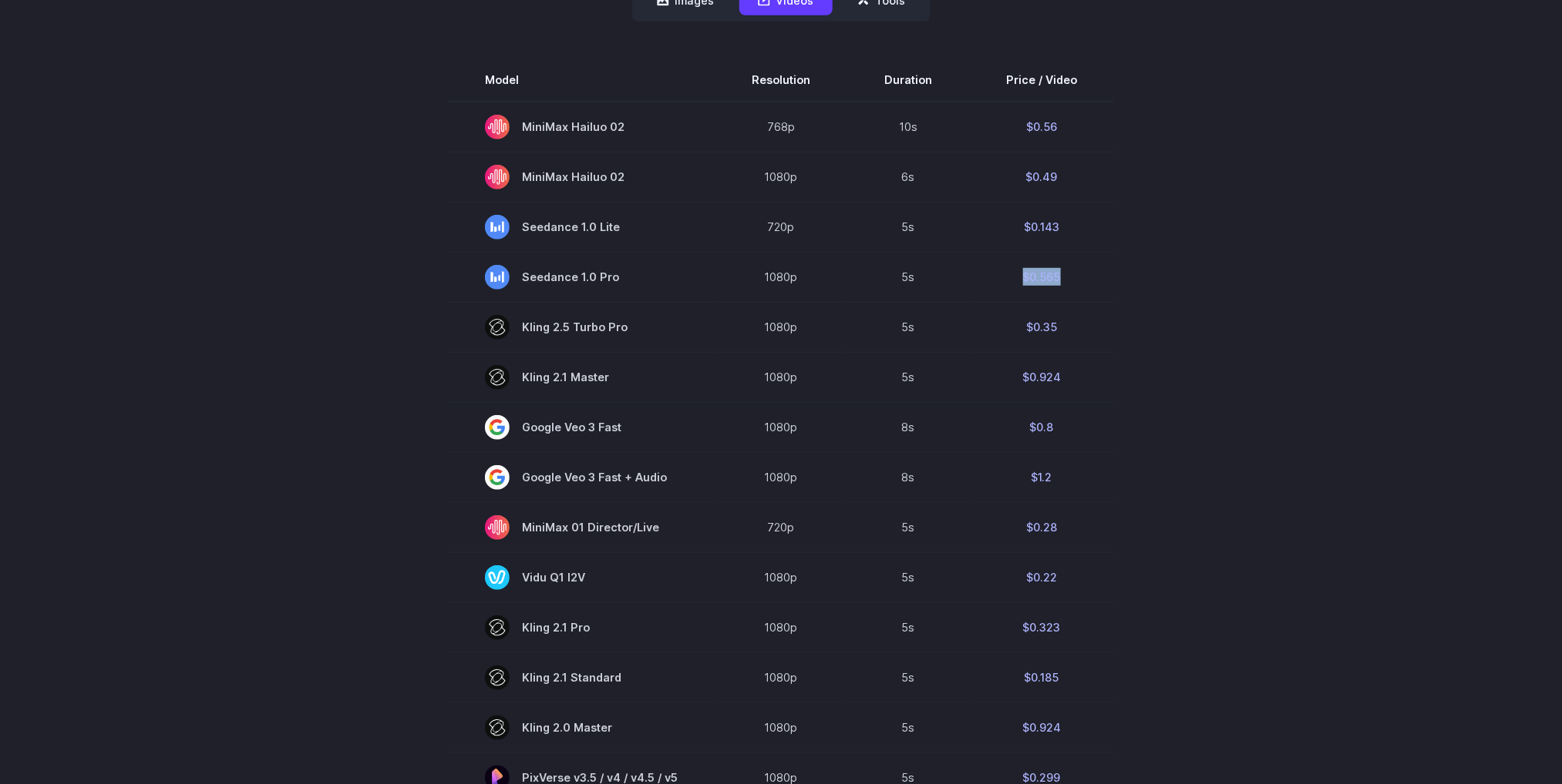
scroll to position [462, 0]
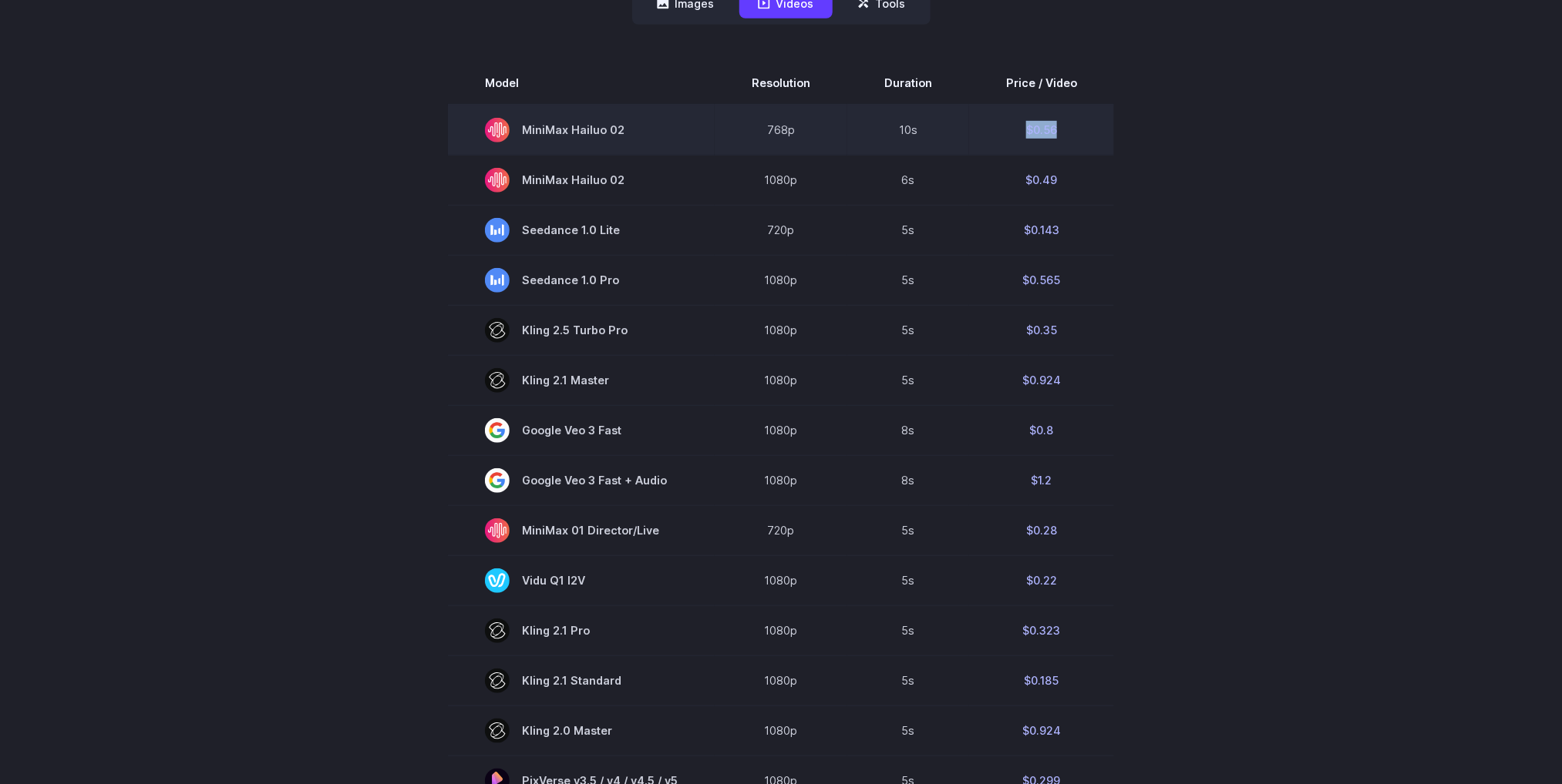
drag, startPoint x: 1084, startPoint y: 125, endPoint x: 1014, endPoint y: 118, distance: 70.3
click at [1014, 118] on td "$0.56" at bounding box center [1042, 130] width 145 height 51
copy td "$0.56"
drag, startPoint x: 815, startPoint y: 125, endPoint x: 762, endPoint y: 107, distance: 56.0
click at [762, 107] on td "768p" at bounding box center [781, 130] width 133 height 51
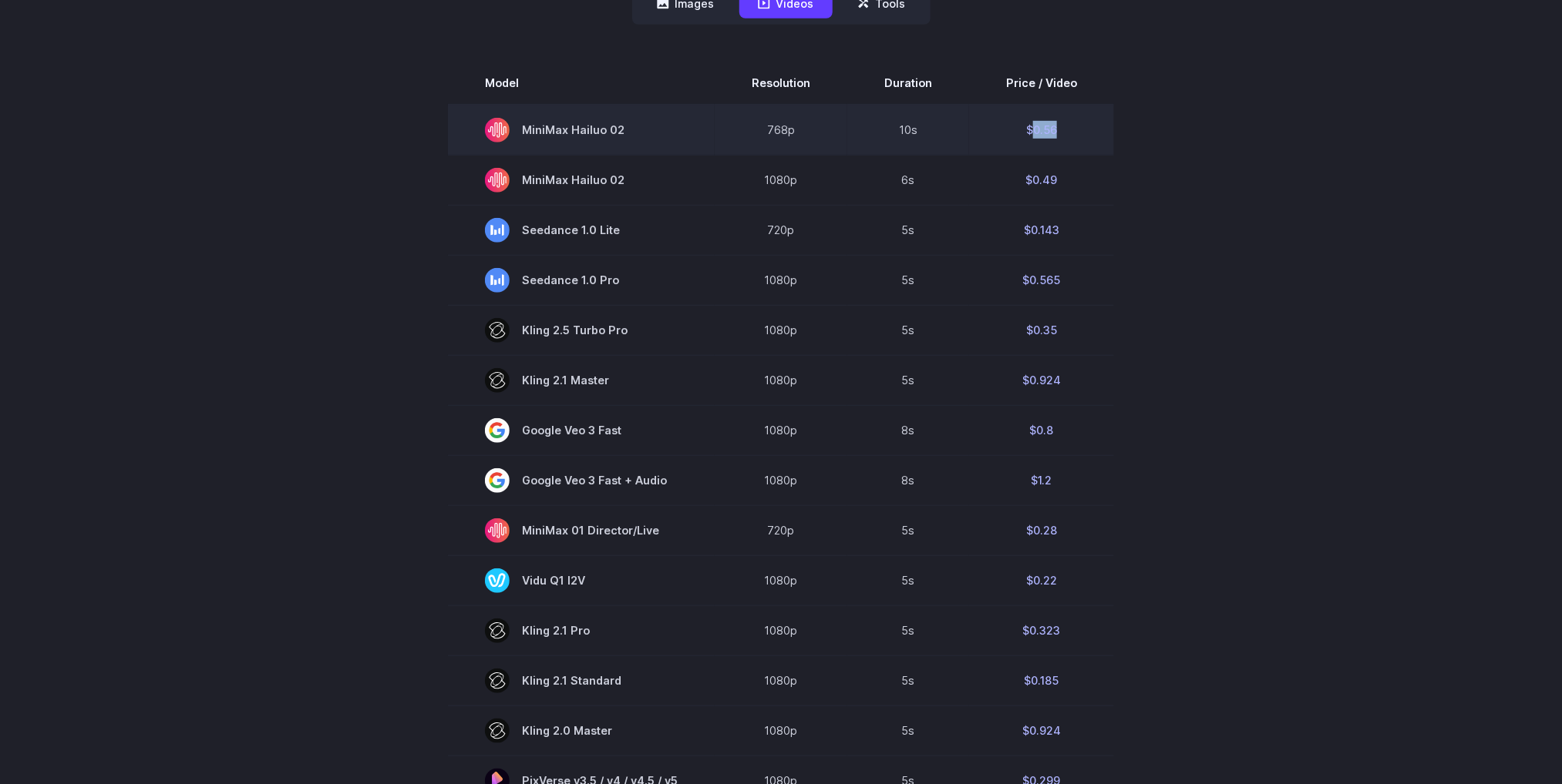
drag, startPoint x: 1059, startPoint y: 125, endPoint x: 1029, endPoint y: 125, distance: 30.0
click at [1029, 125] on td "$0.56" at bounding box center [1042, 130] width 145 height 51
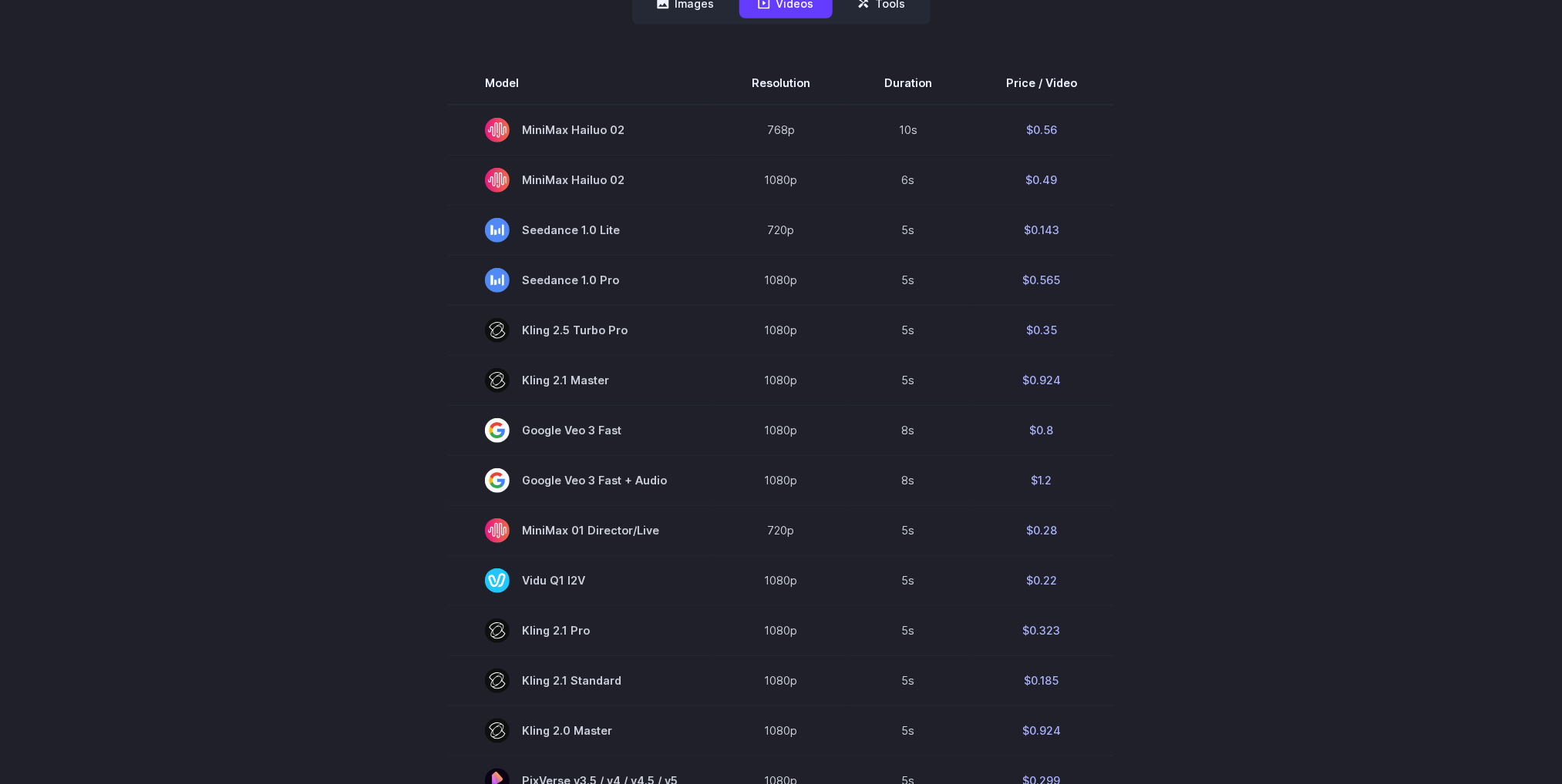
click at [1327, 271] on div "Pricing based on what you use Exact pricing depends on your setup. Use the Play…" at bounding box center [781, 461] width 1110 height 1527
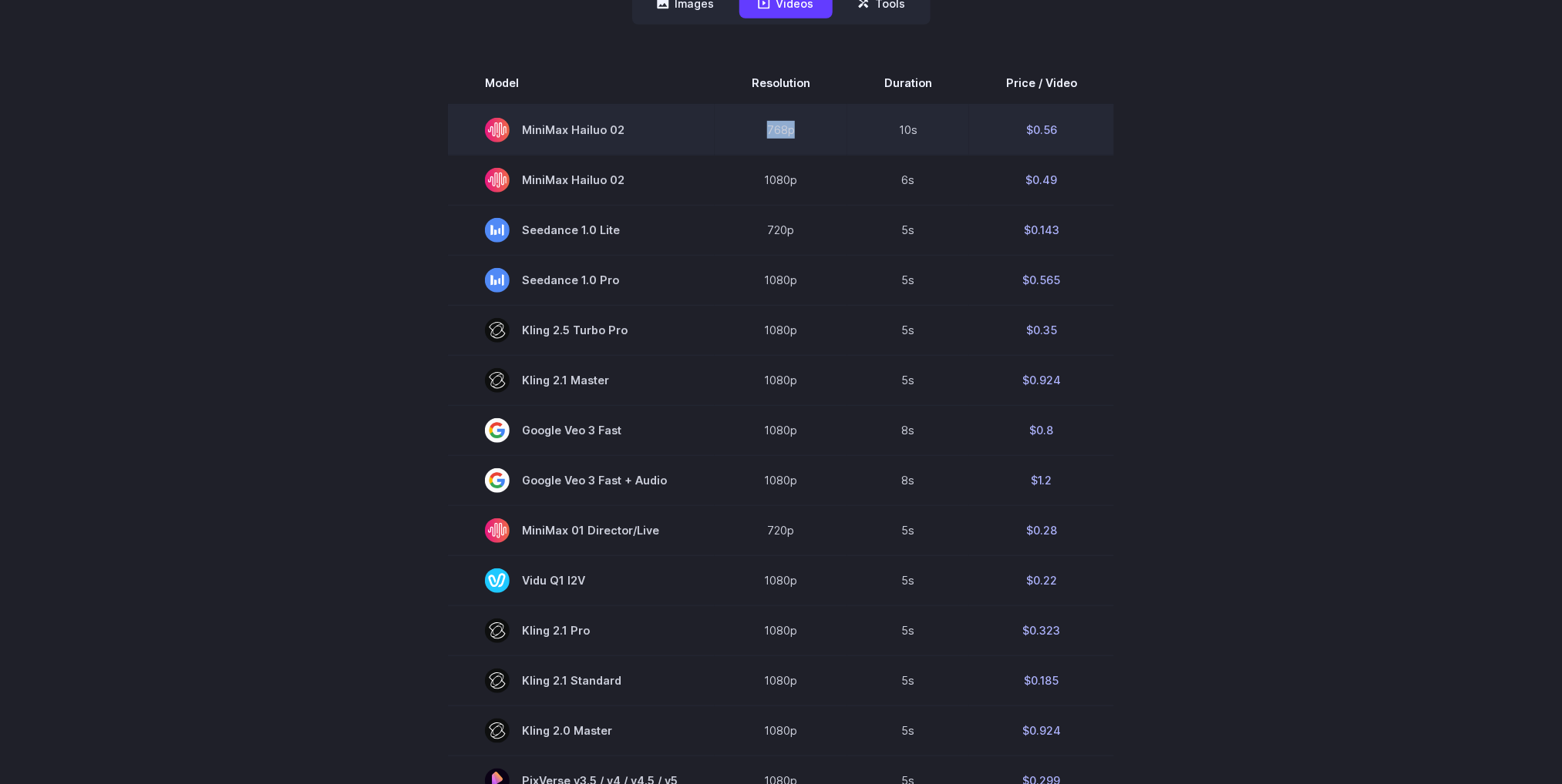
drag, startPoint x: 814, startPoint y: 136, endPoint x: 768, endPoint y: 125, distance: 47.3
click at [768, 125] on td "768p" at bounding box center [781, 130] width 133 height 51
copy td "768p"
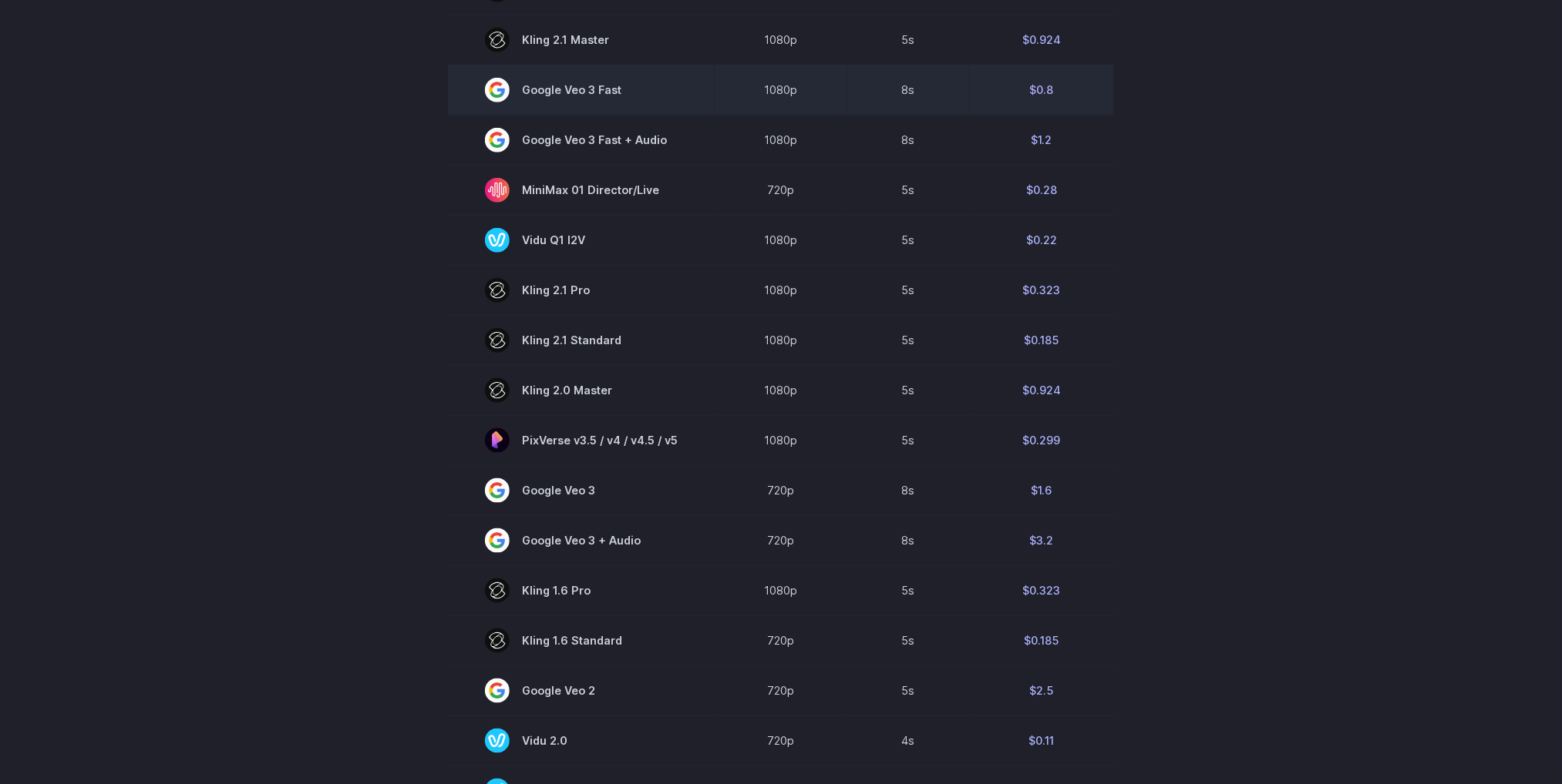
scroll to position [809, 0]
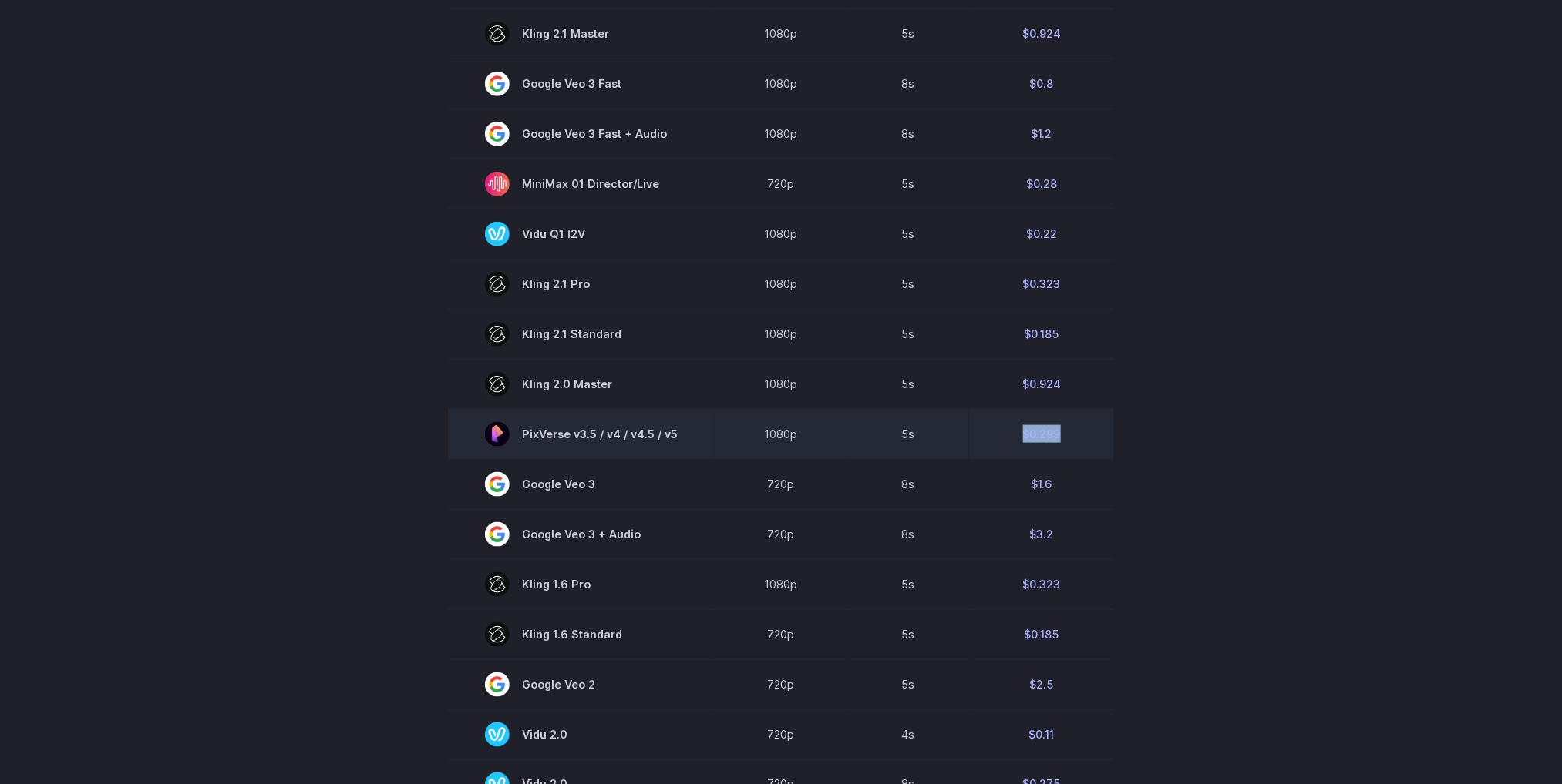
drag, startPoint x: 1062, startPoint y: 441, endPoint x: 1016, endPoint y: 429, distance: 47.5
click at [1016, 429] on td "$0.299" at bounding box center [1042, 434] width 145 height 50
copy td "$0.299"
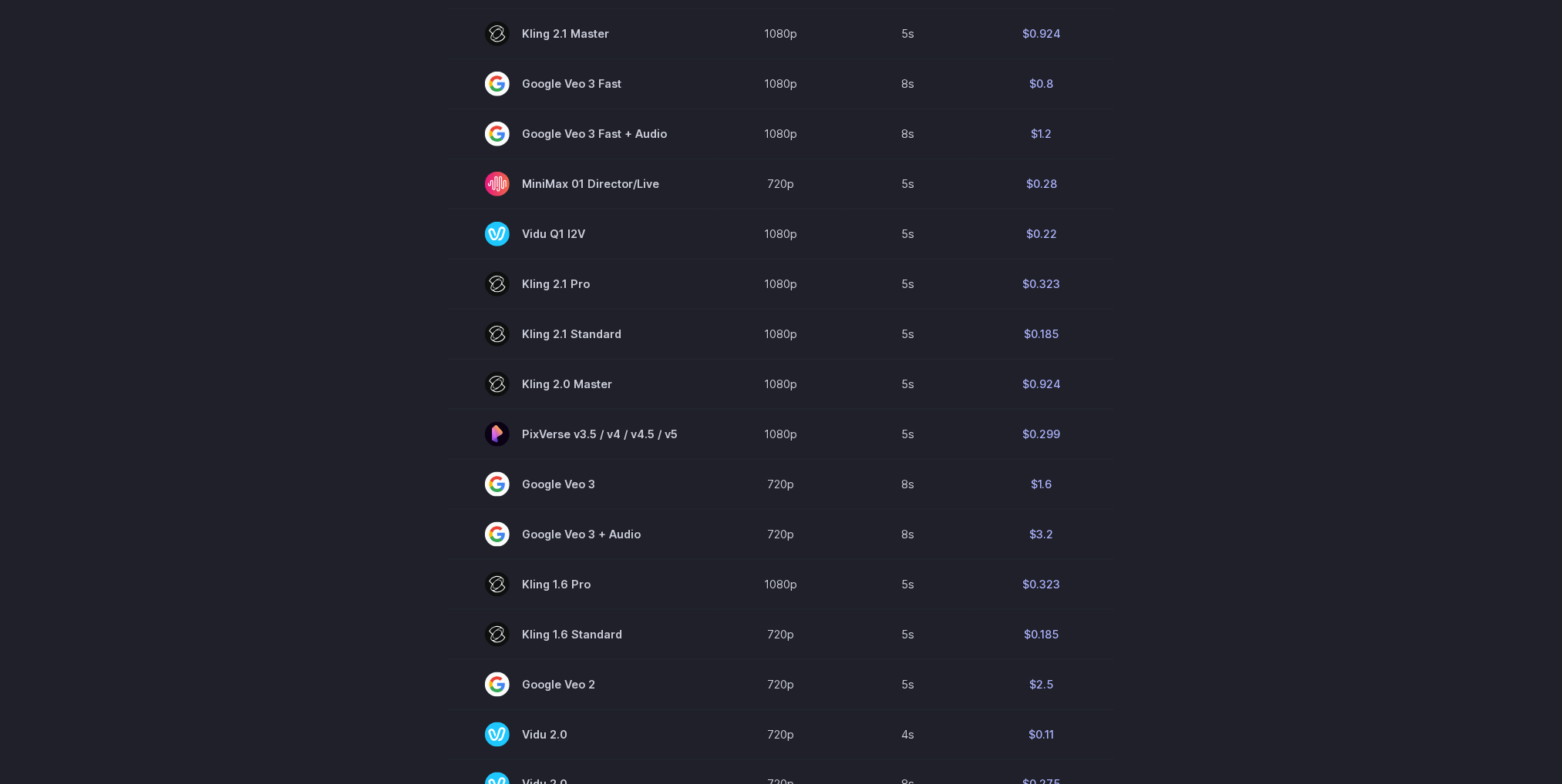
click at [1289, 410] on section "Model Resolution Duration Price / Video MiniMax Hailuo 02 768p 10s $0.56 MiniMa…" at bounding box center [781, 262] width 1073 height 1095
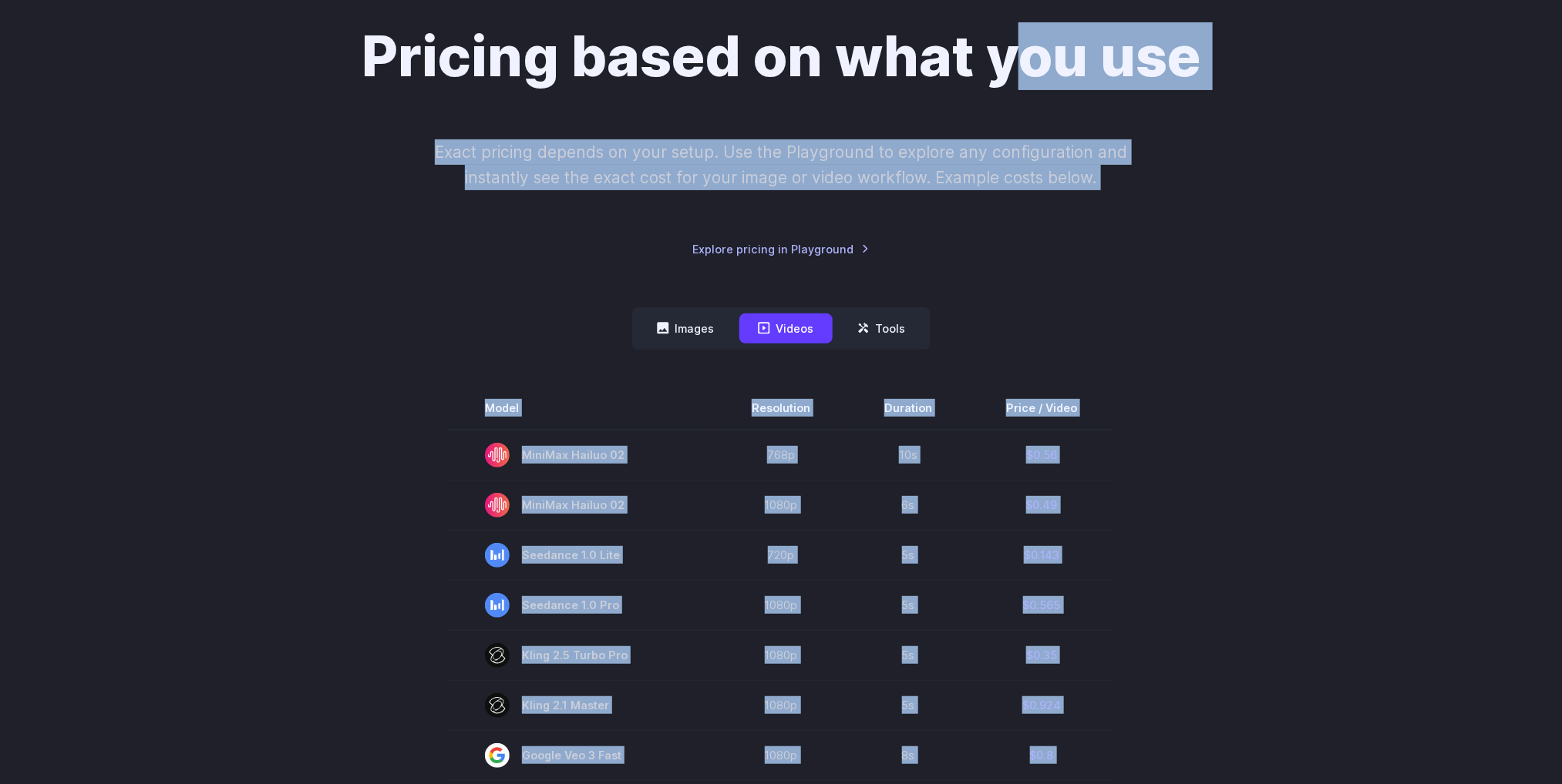
scroll to position [0, 0]
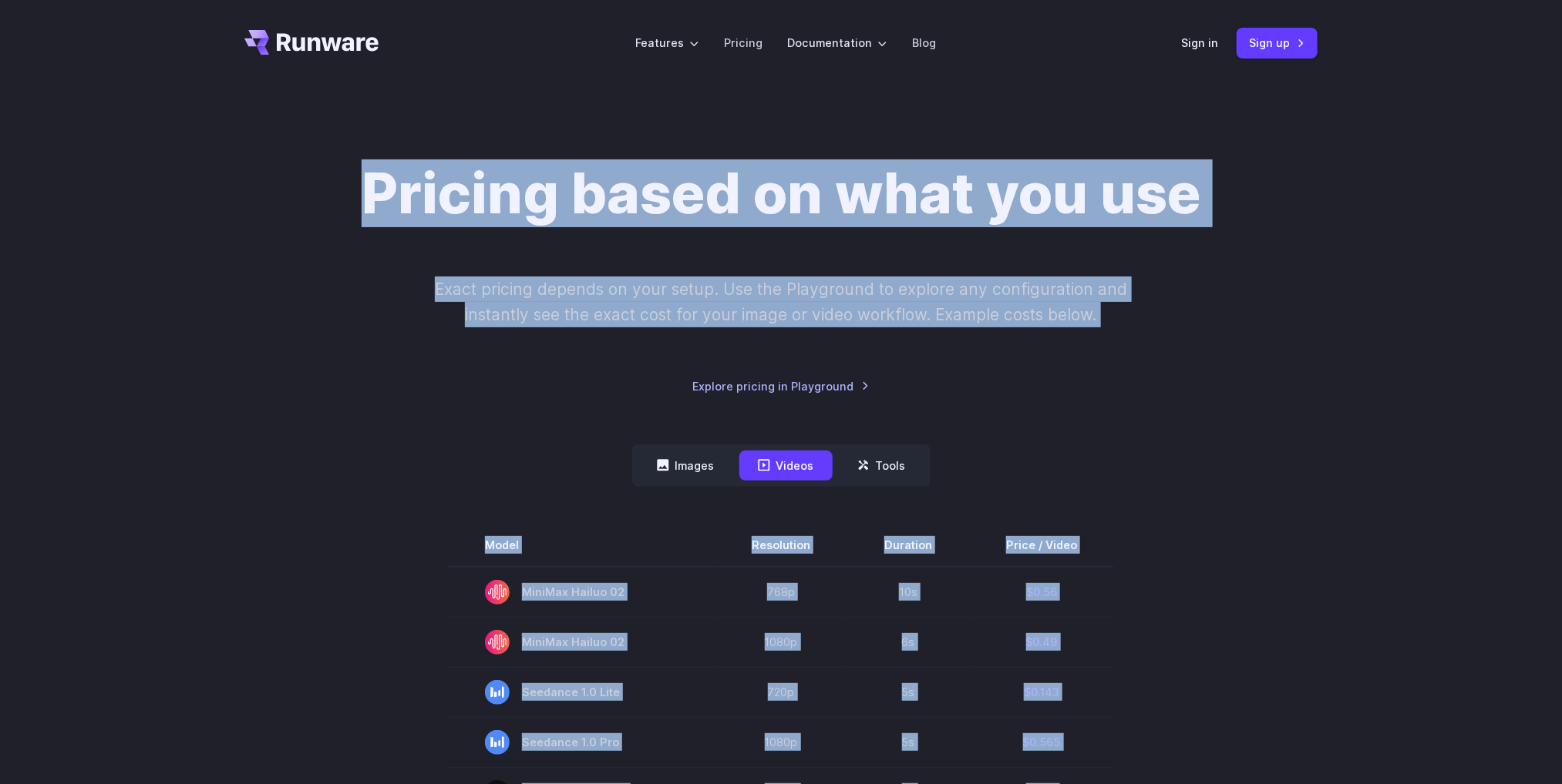
drag, startPoint x: 1069, startPoint y: 62, endPoint x: 1006, endPoint y: 54, distance: 63.5
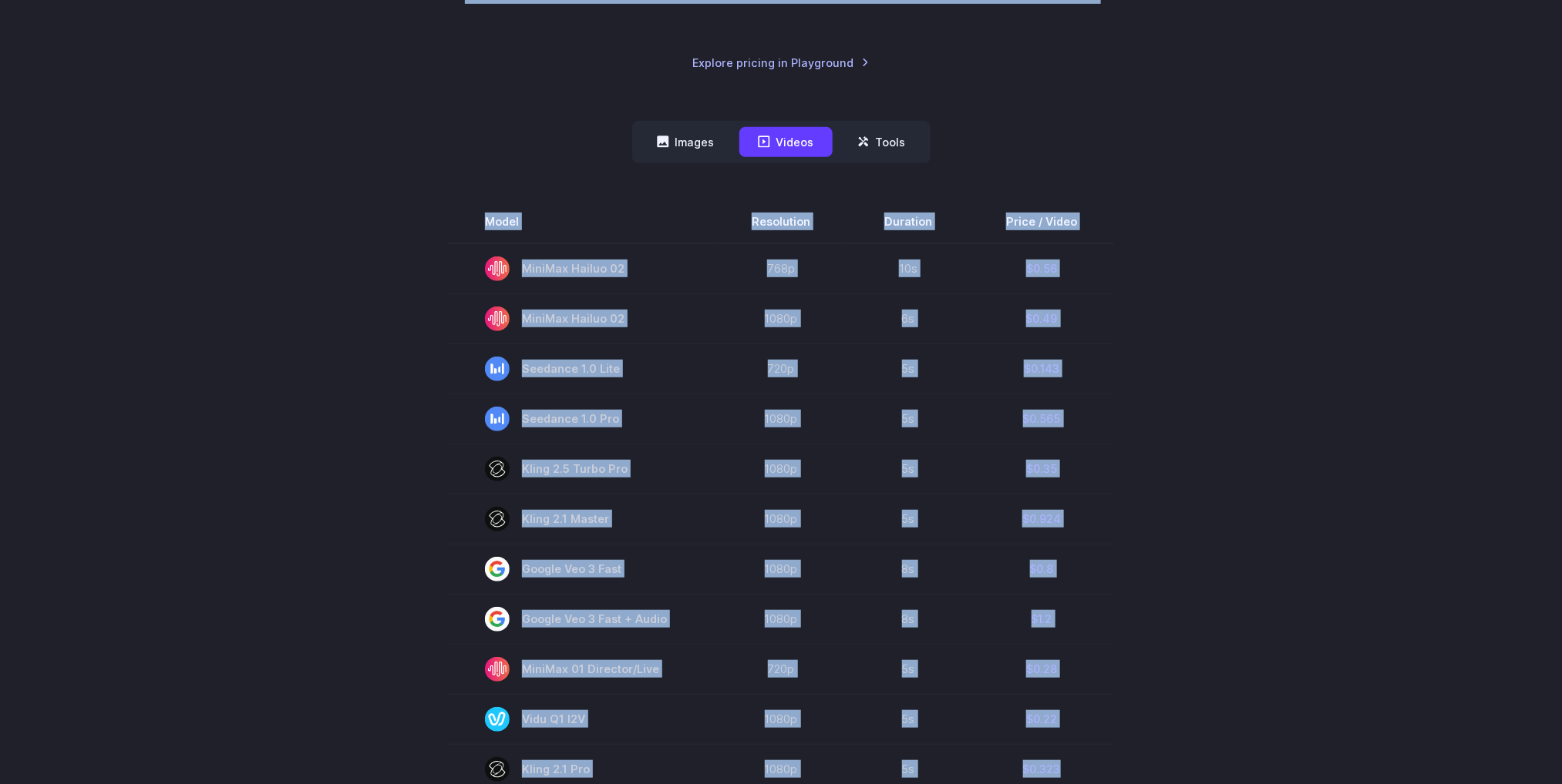
scroll to position [347, 0]
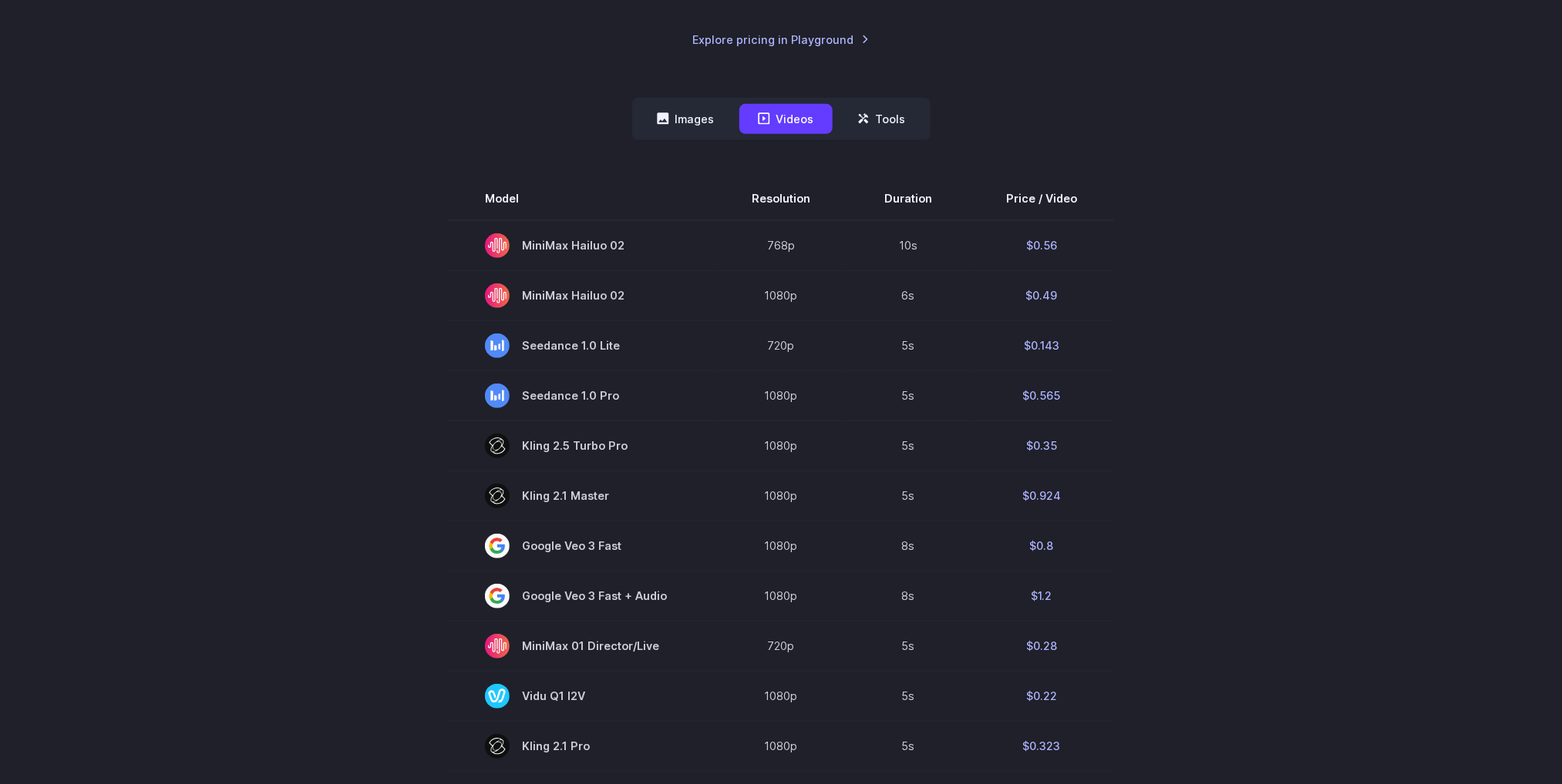
click at [1217, 440] on section "Model Resolution Duration Price / Video MiniMax Hailuo 02 768p 10s $0.56 MiniMa…" at bounding box center [781, 724] width 1073 height 1095
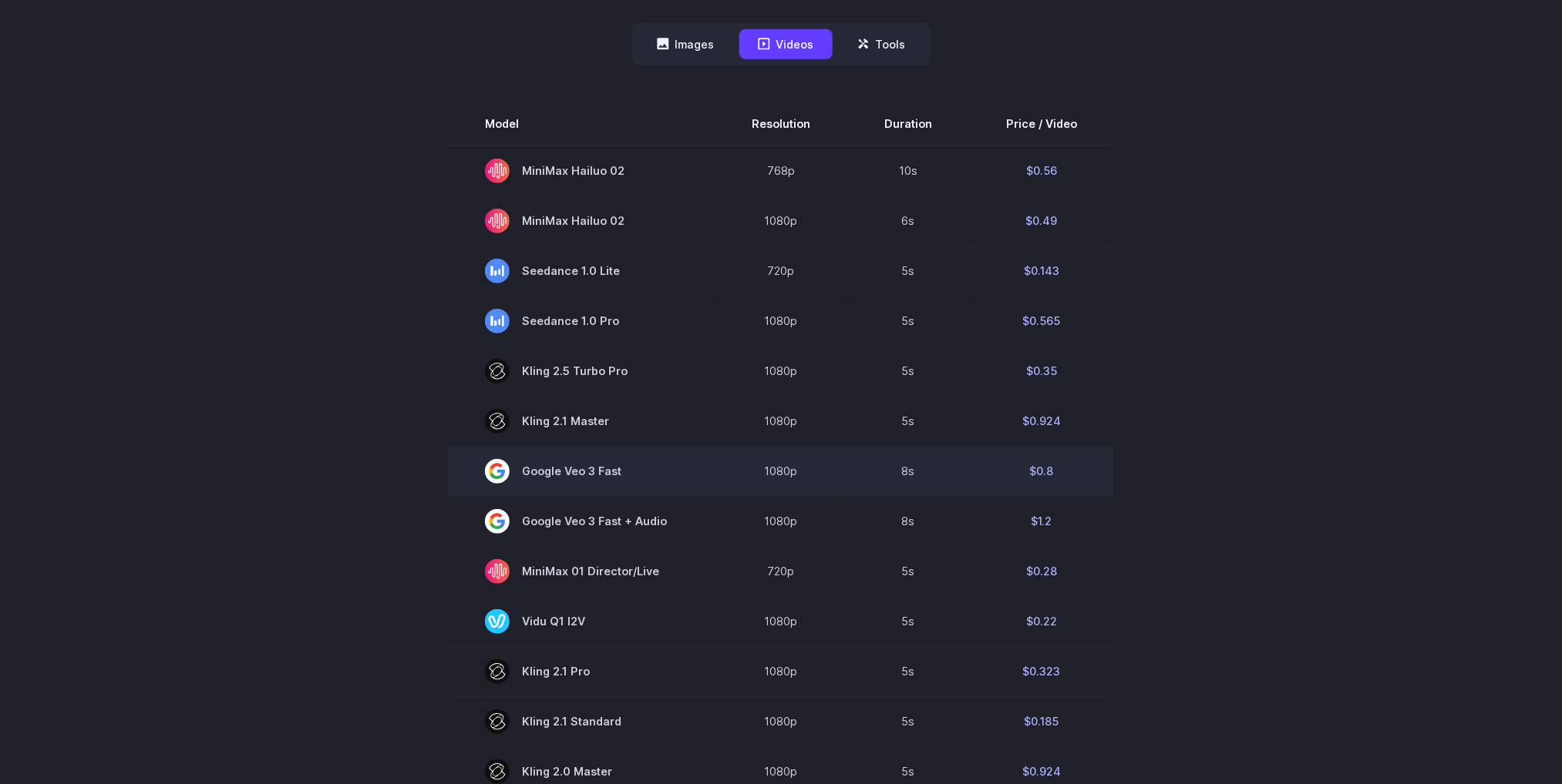
scroll to position [462, 0]
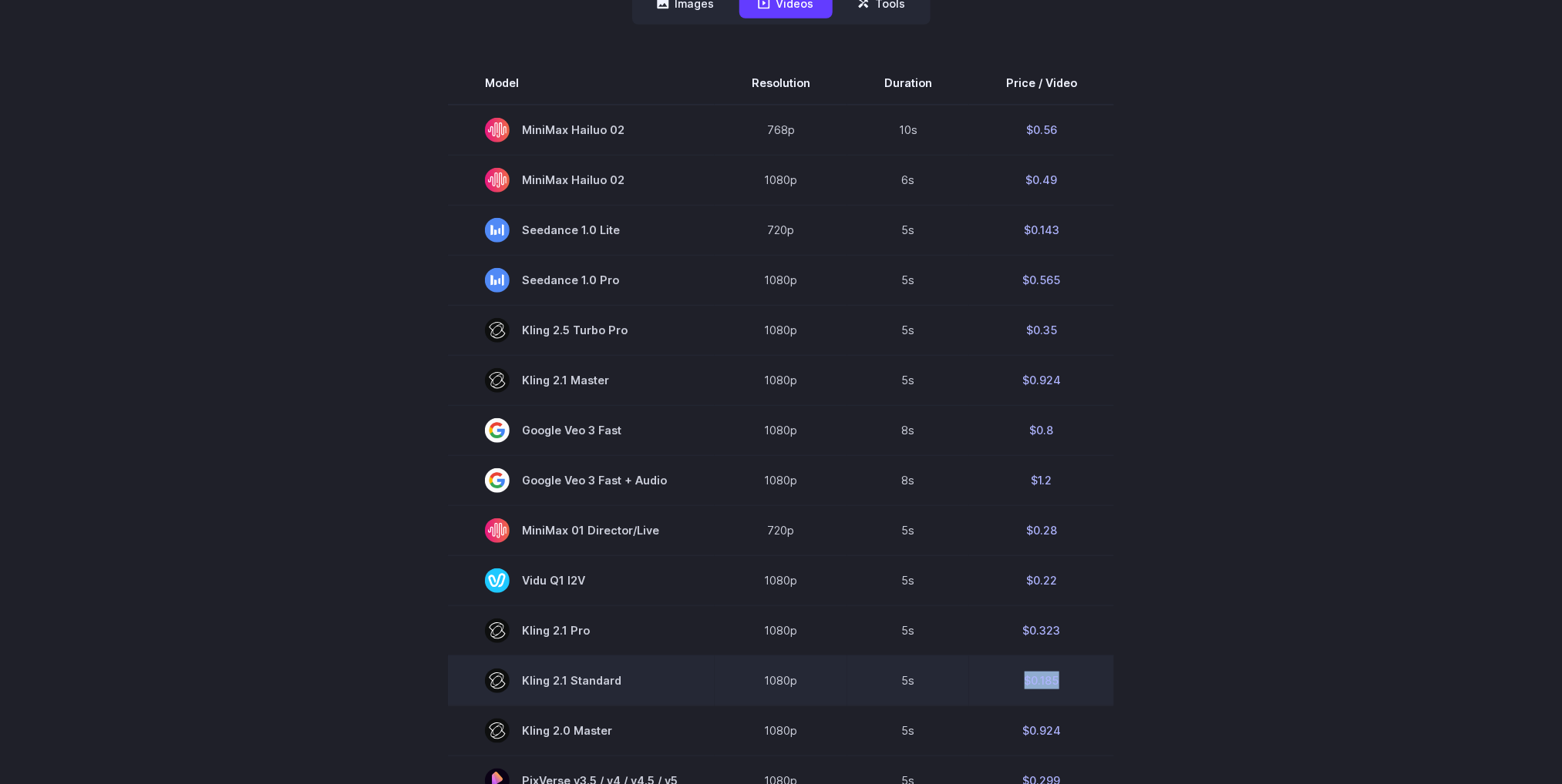
drag, startPoint x: 1062, startPoint y: 689, endPoint x: 1022, endPoint y: 692, distance: 40.1
click at [1022, 692] on td "$0.185" at bounding box center [1042, 681] width 145 height 50
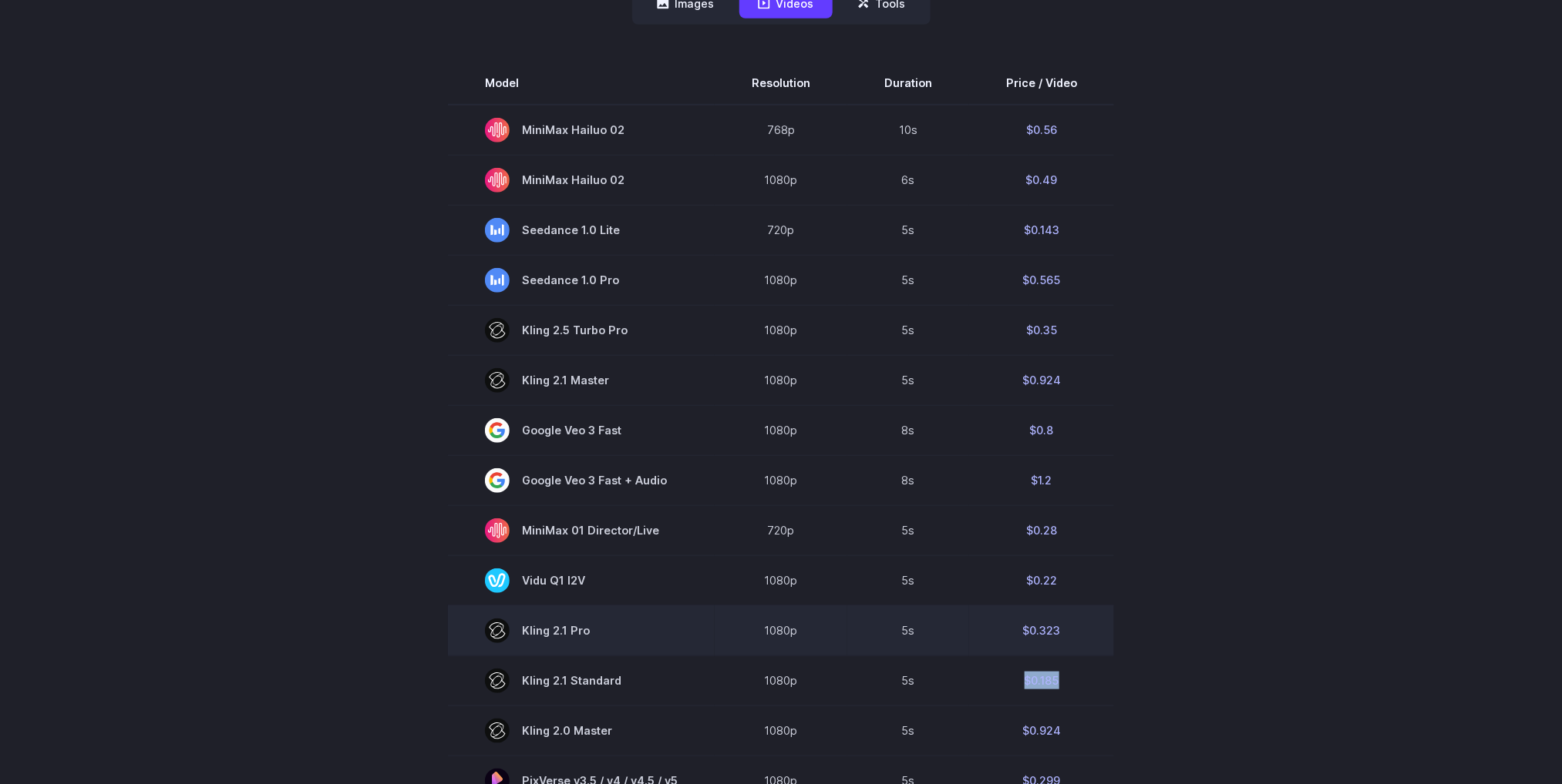
copy td "$0.185"
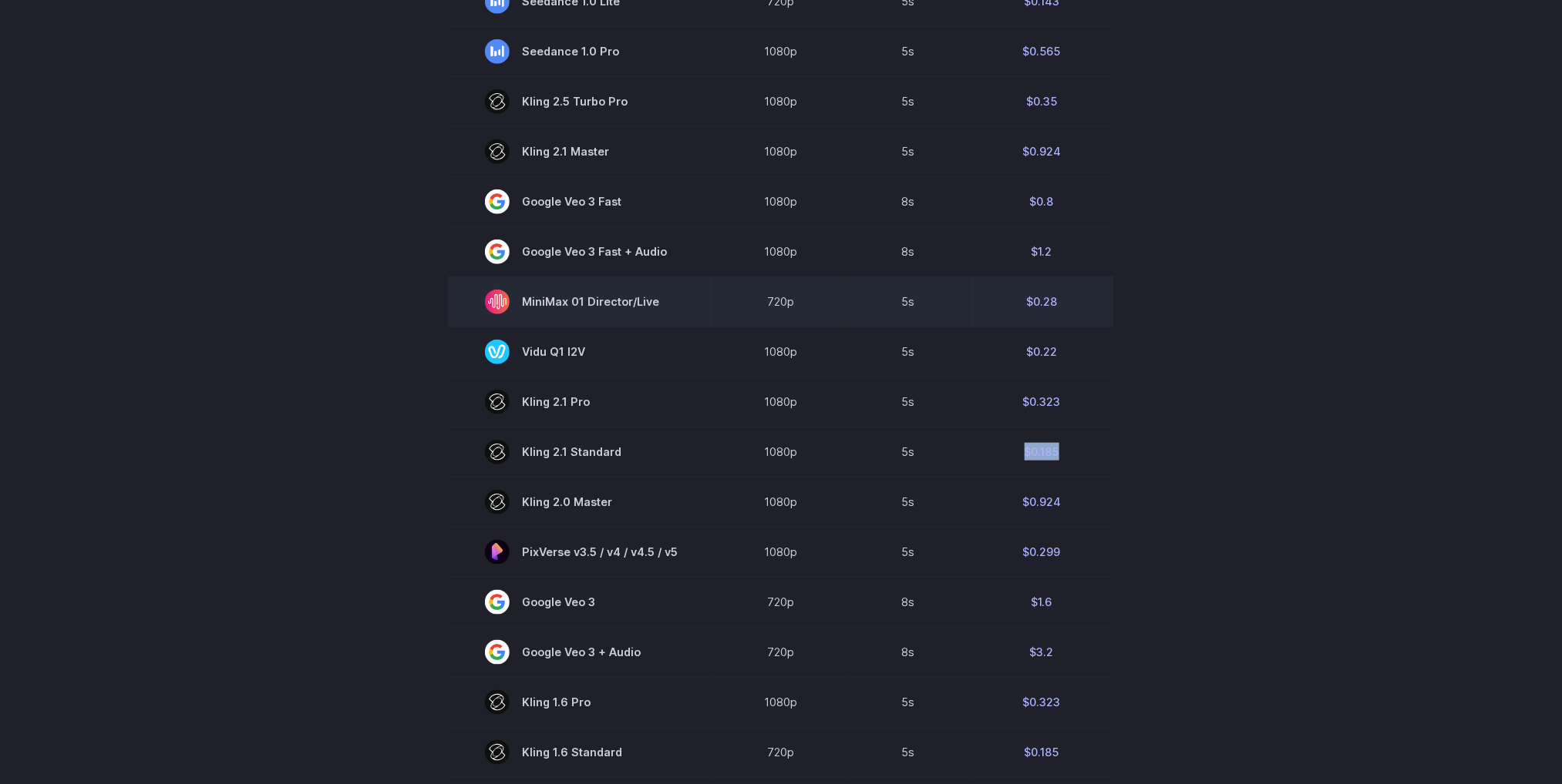
scroll to position [693, 0]
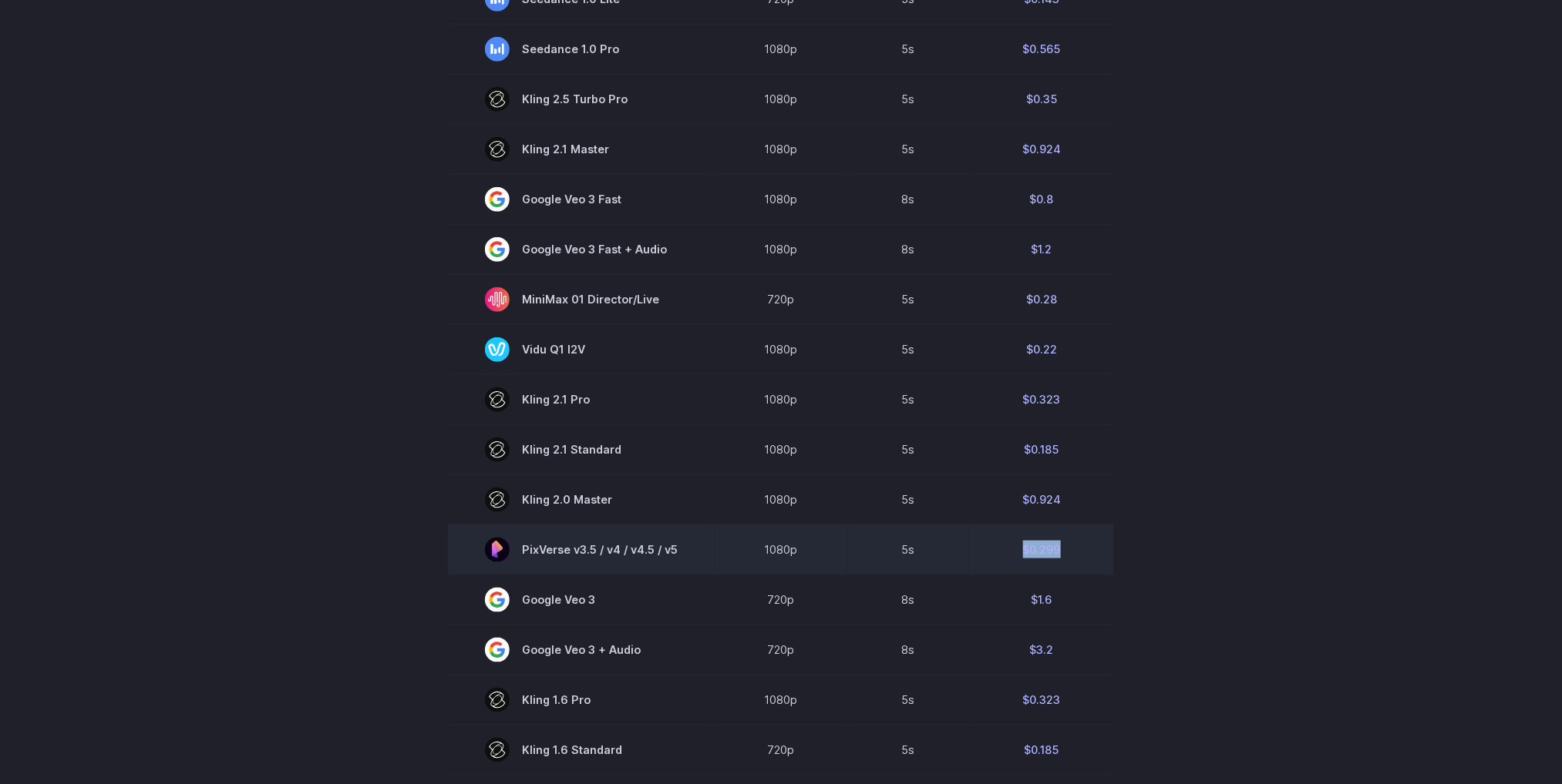
drag, startPoint x: 1073, startPoint y: 548, endPoint x: 1013, endPoint y: 548, distance: 60.0
click at [1013, 548] on td "$0.299" at bounding box center [1042, 550] width 145 height 50
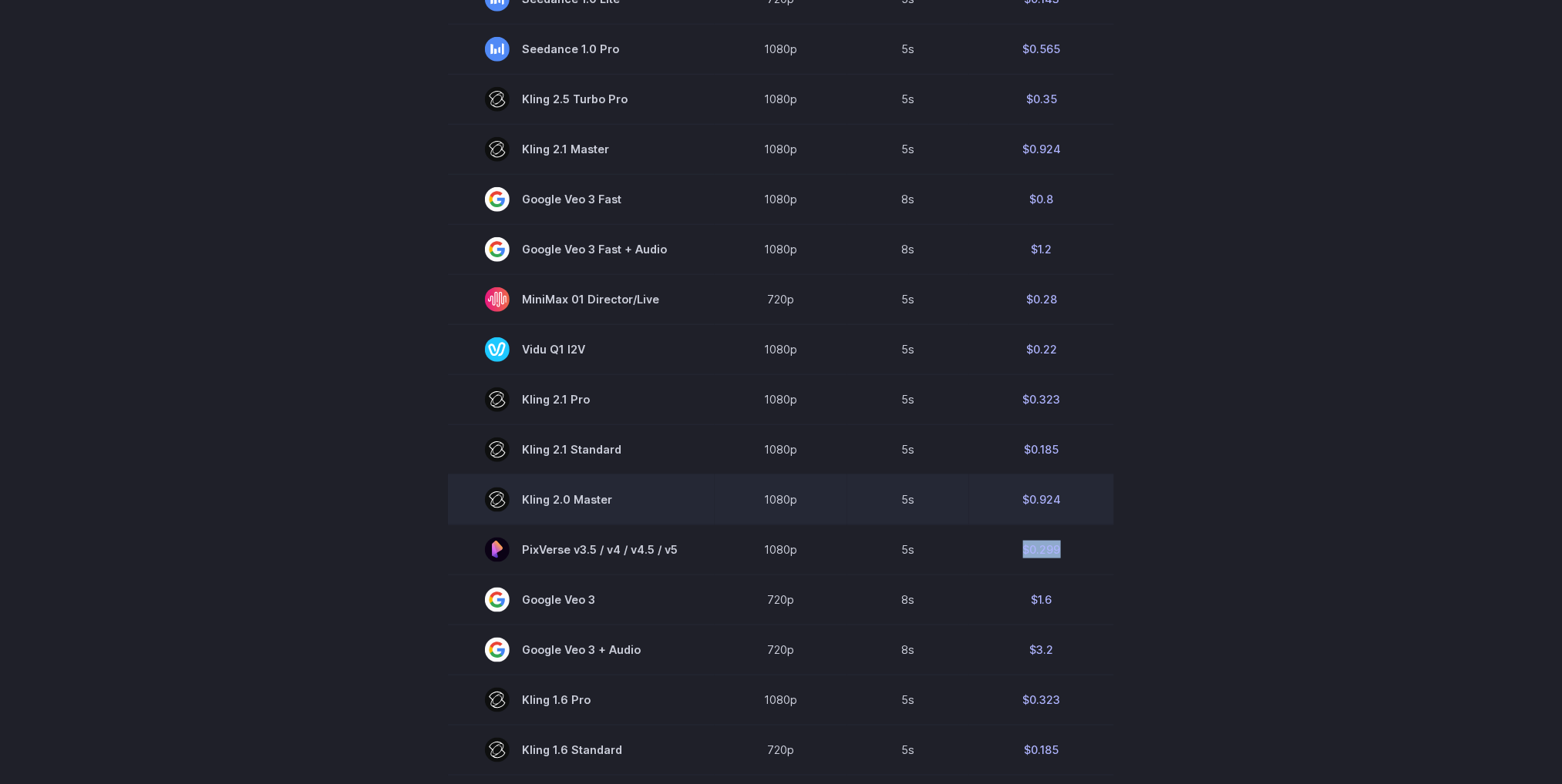
copy td "$0.299"
